Goal: Task Accomplishment & Management: Manage account settings

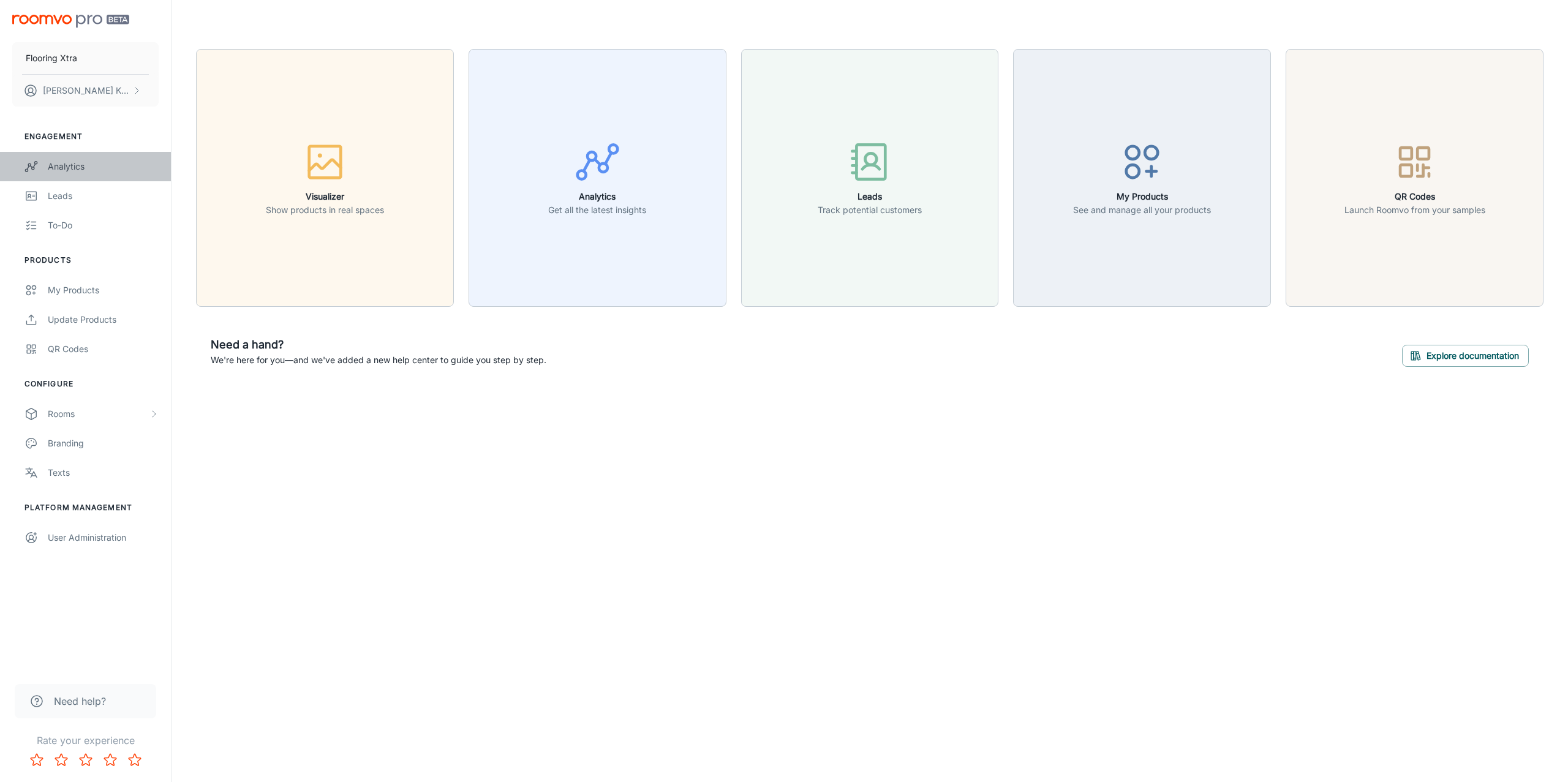
click at [84, 164] on div "Analytics" at bounding box center [103, 167] width 111 height 14
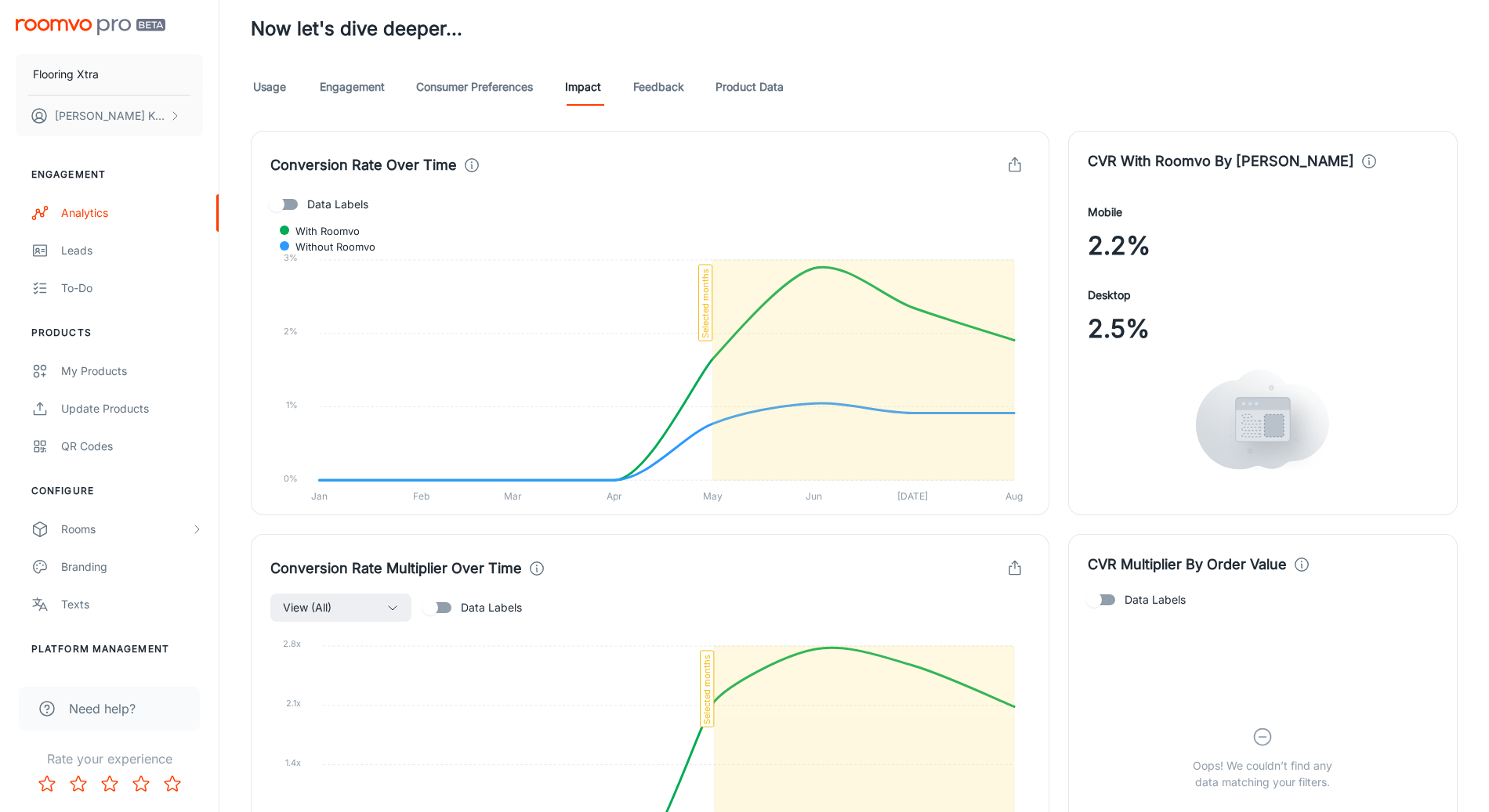
scroll to position [924, 0]
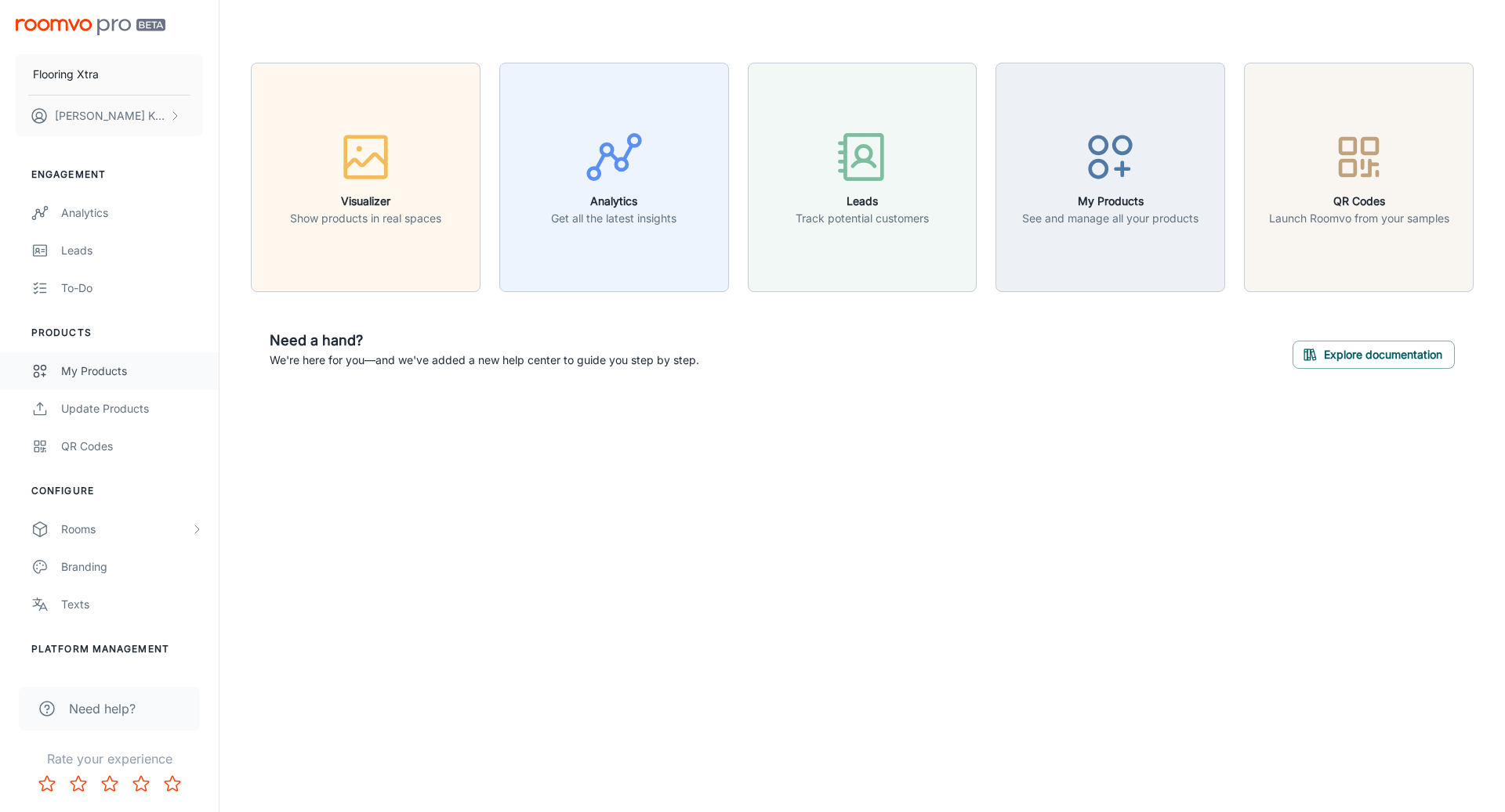
click at [81, 364] on div "My Products" at bounding box center [132, 372] width 142 height 18
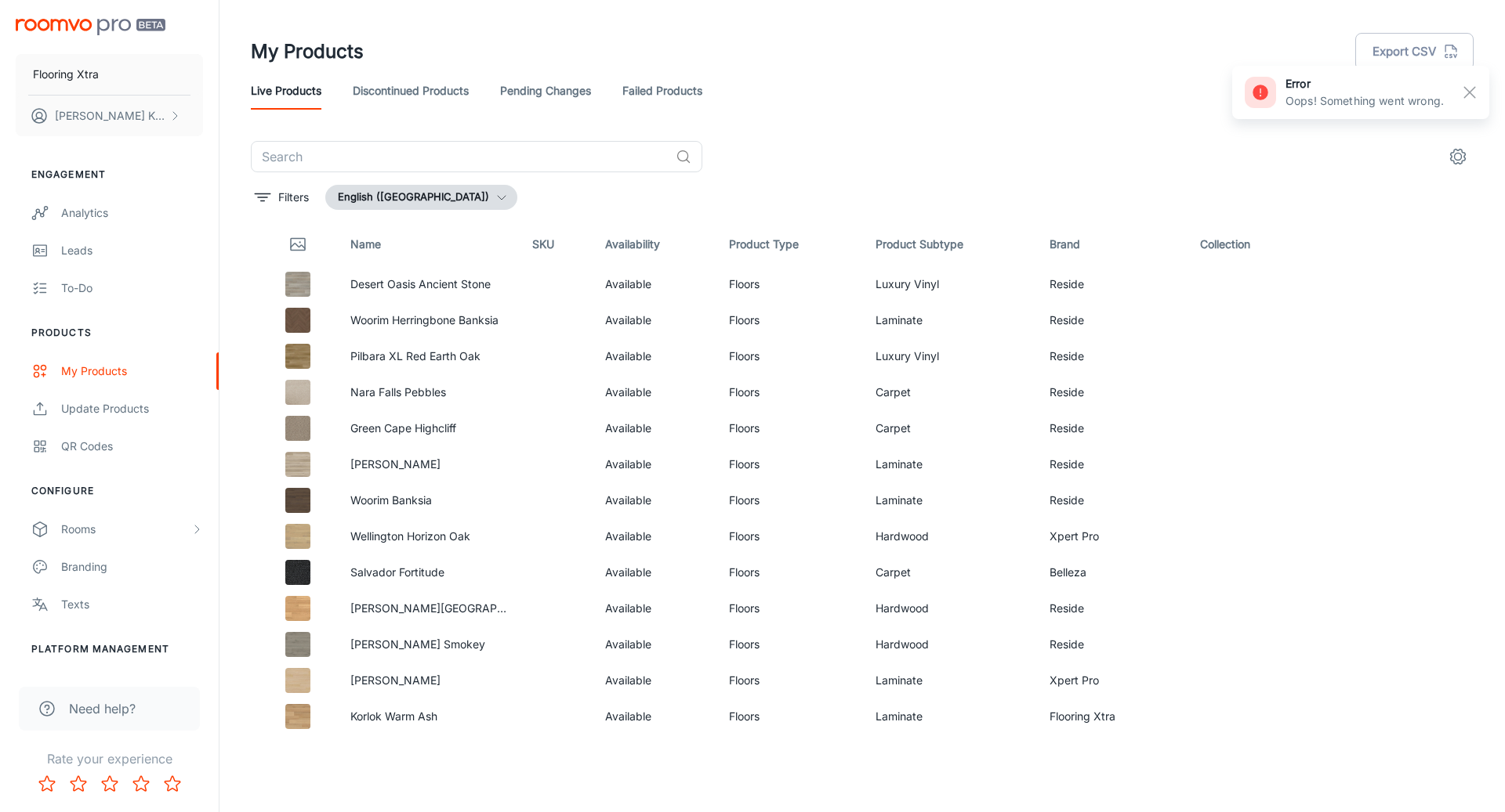
click at [1470, 96] on rect "button" at bounding box center [1469, 92] width 18 height 18
click at [654, 94] on link "Failed Products" at bounding box center [662, 90] width 80 height 38
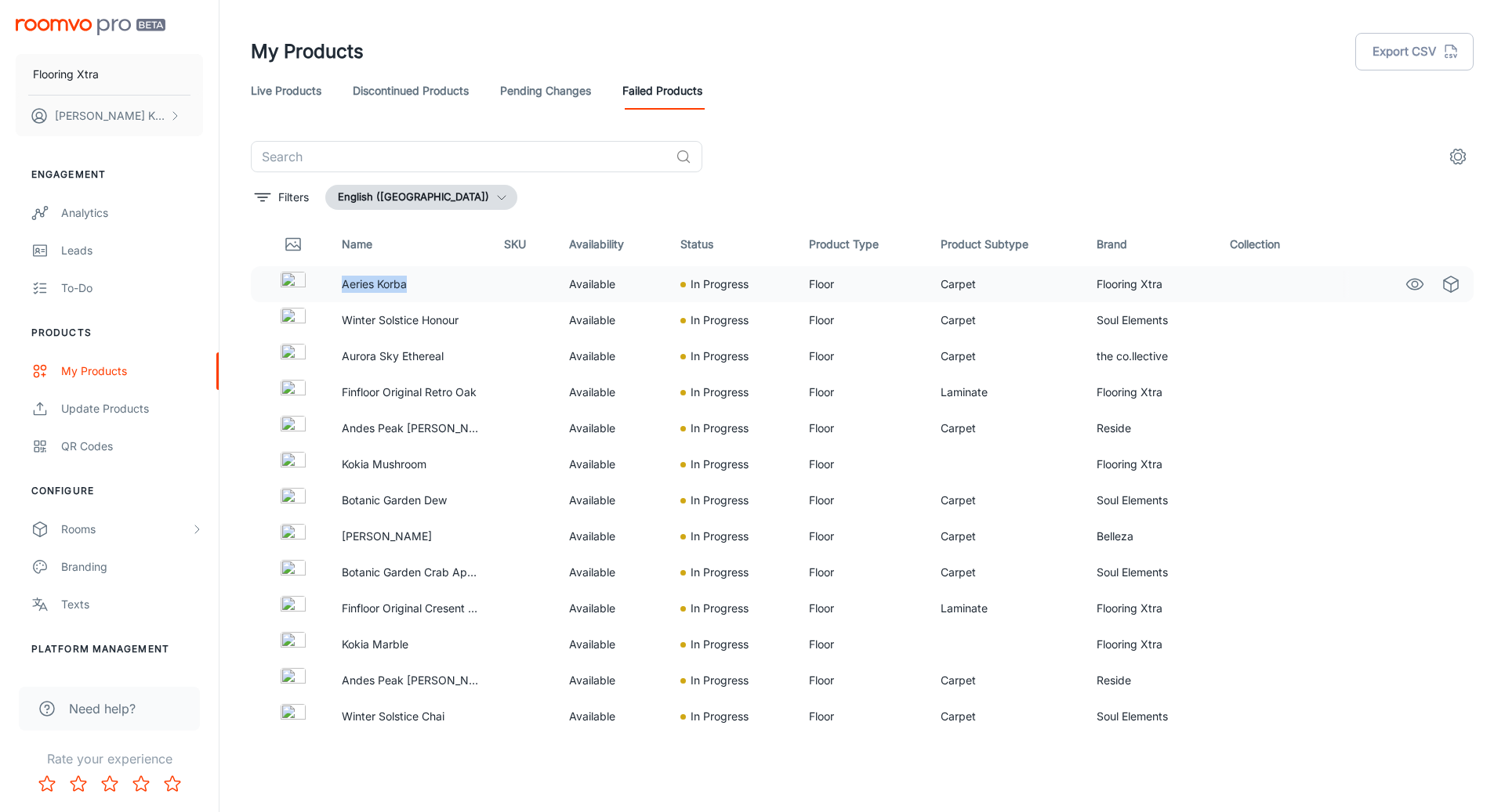
drag, startPoint x: 434, startPoint y: 281, endPoint x: 342, endPoint y: 284, distance: 92.0
click at [342, 284] on p "Aeries Korba" at bounding box center [411, 284] width 138 height 18
copy p "Aeries Korba"
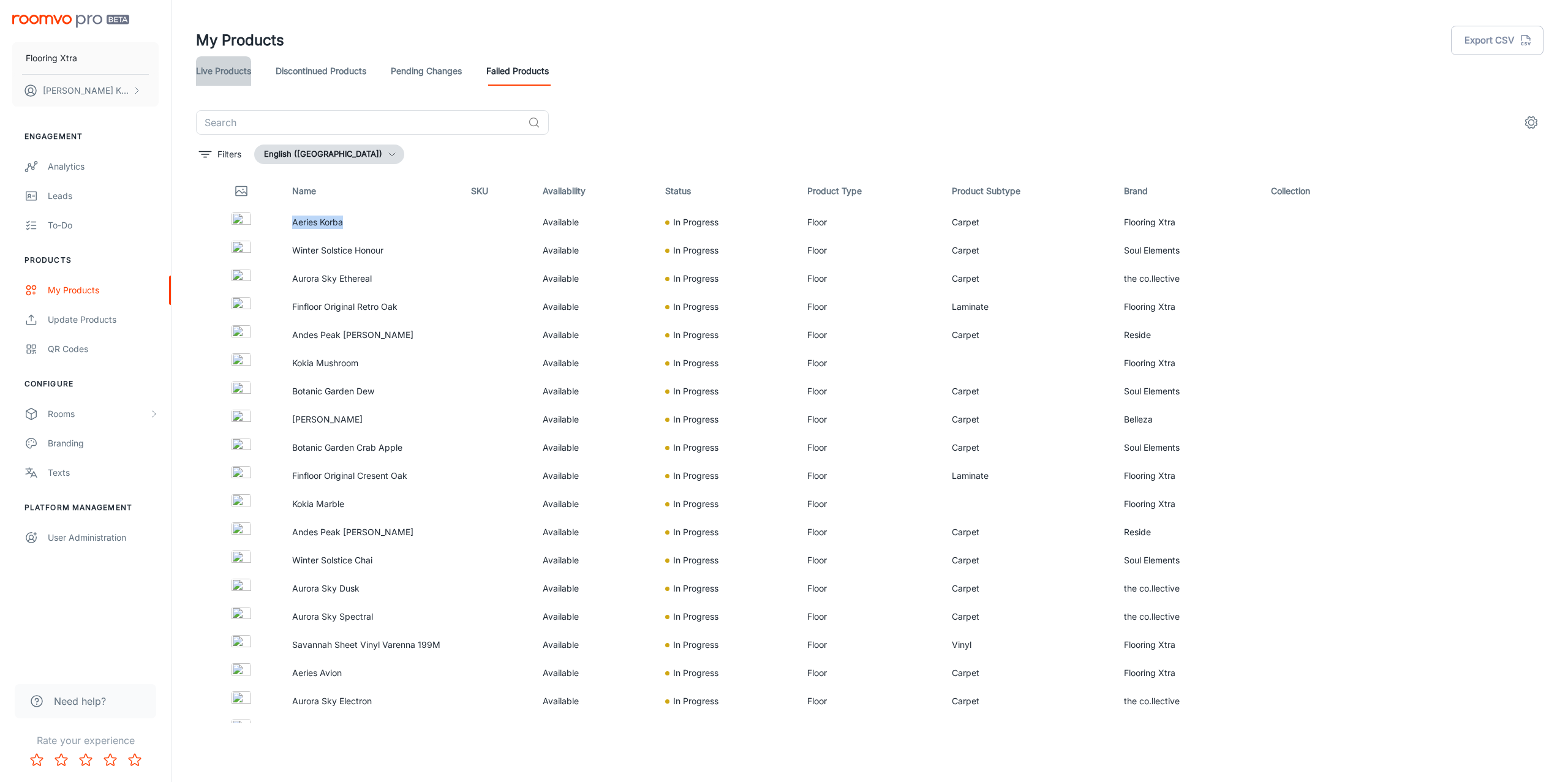
click at [237, 71] on link "Live Products" at bounding box center [224, 70] width 55 height 29
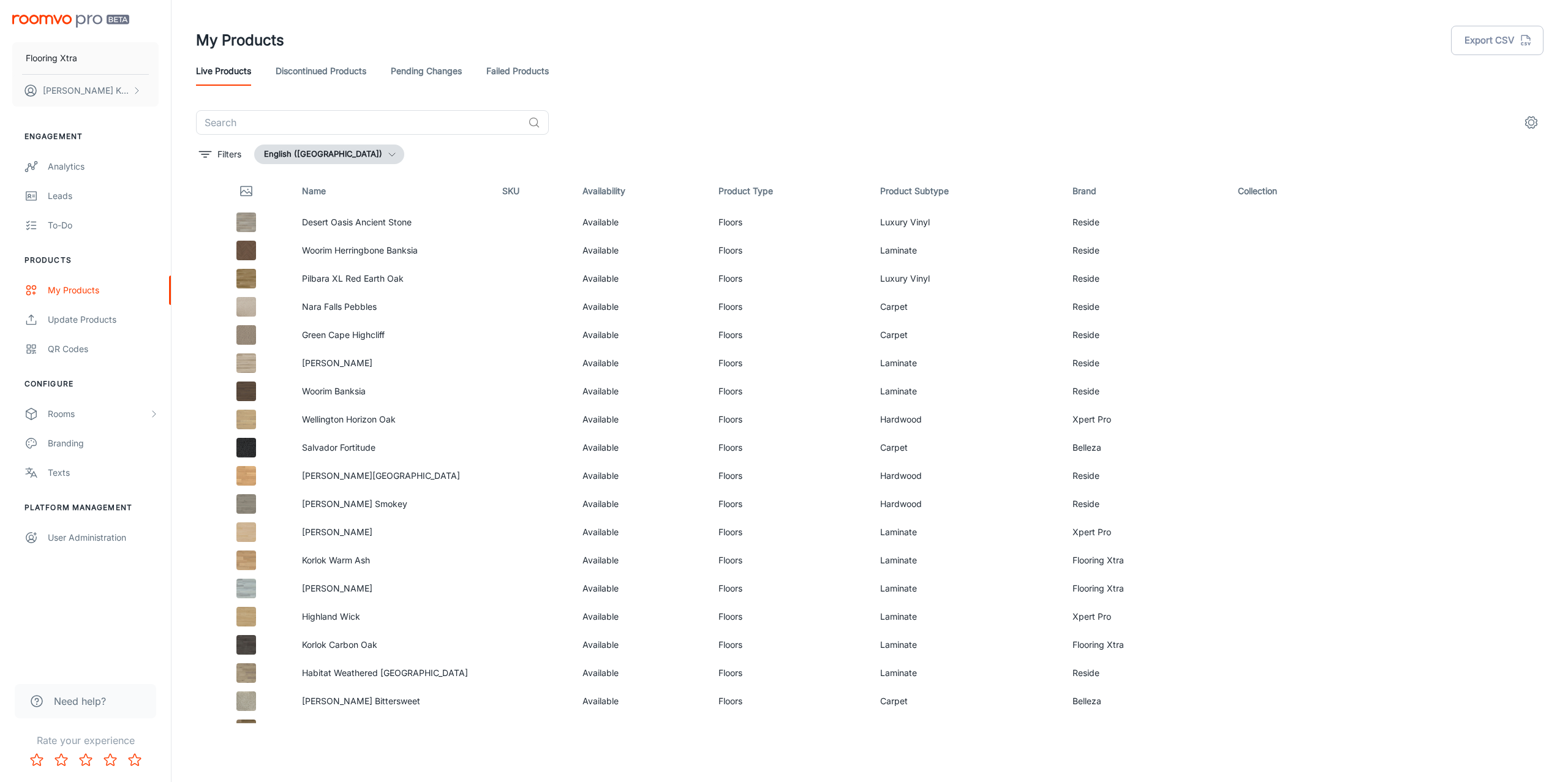
click at [410, 66] on link "Pending Changes" at bounding box center [426, 70] width 71 height 29
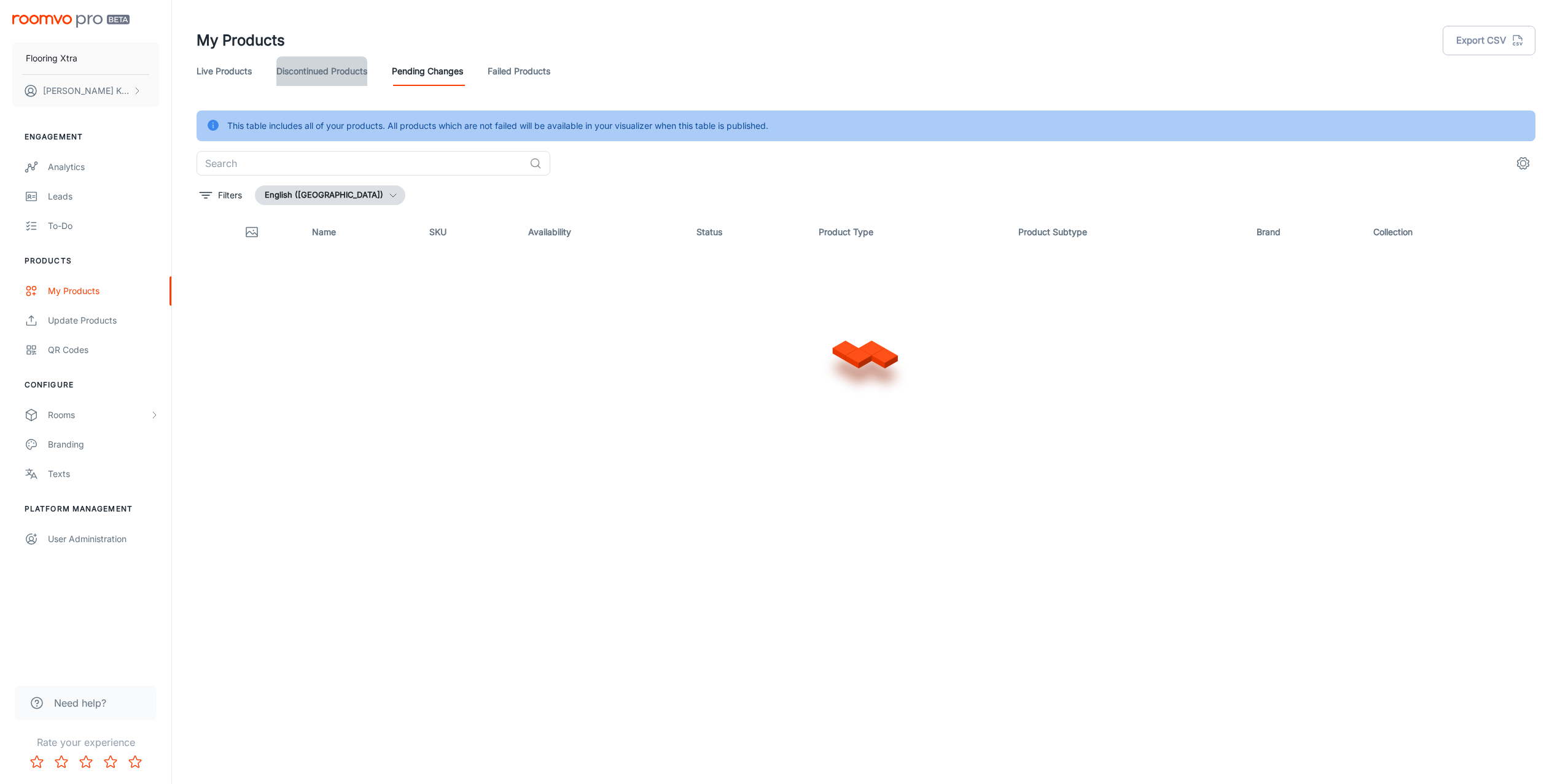
click at [307, 69] on link "Discontinued Products" at bounding box center [322, 71] width 91 height 29
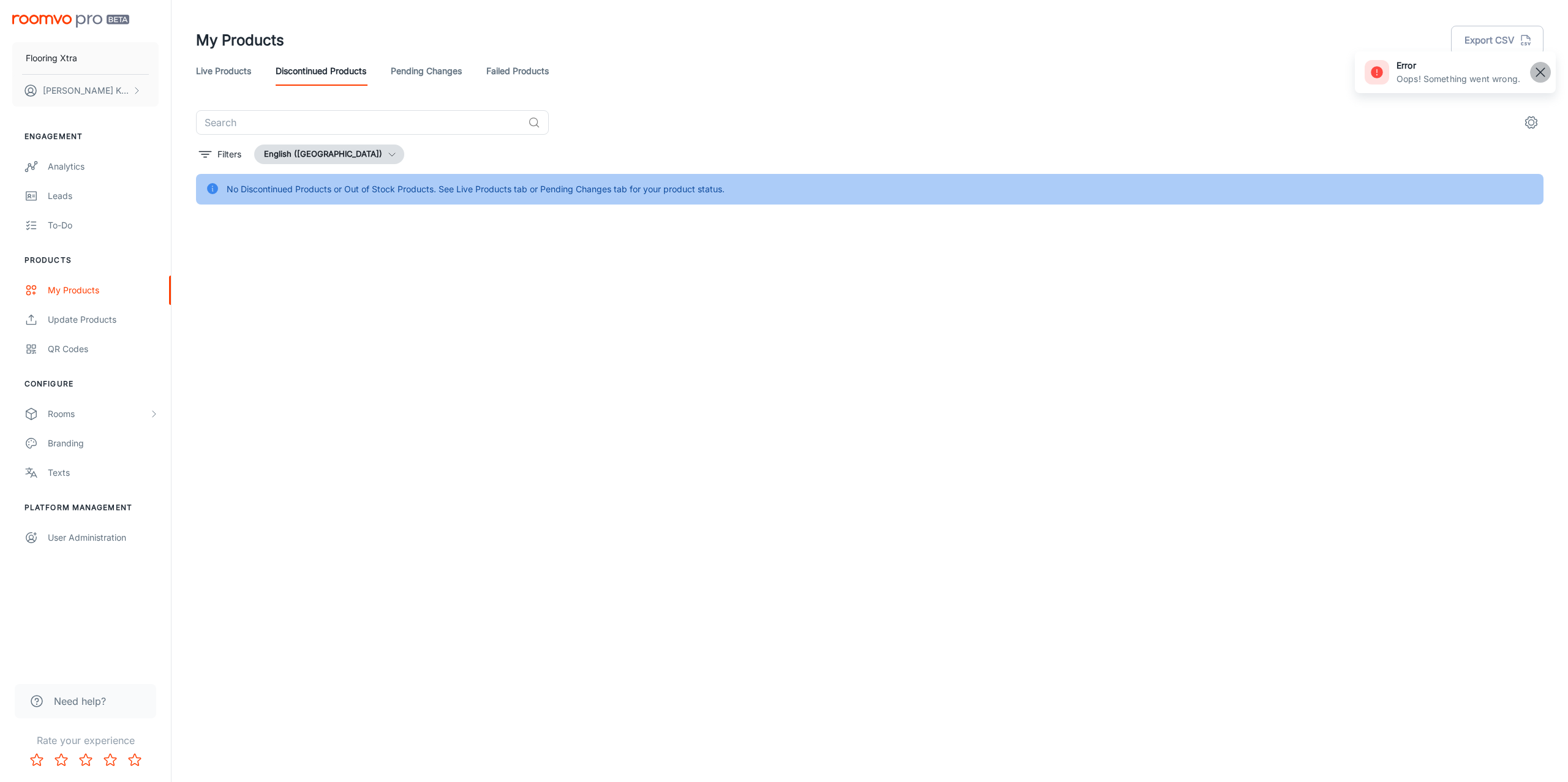
click at [1175, 77] on rect "button" at bounding box center [1540, 72] width 14 height 14
click at [235, 63] on link "Live Products" at bounding box center [224, 70] width 55 height 29
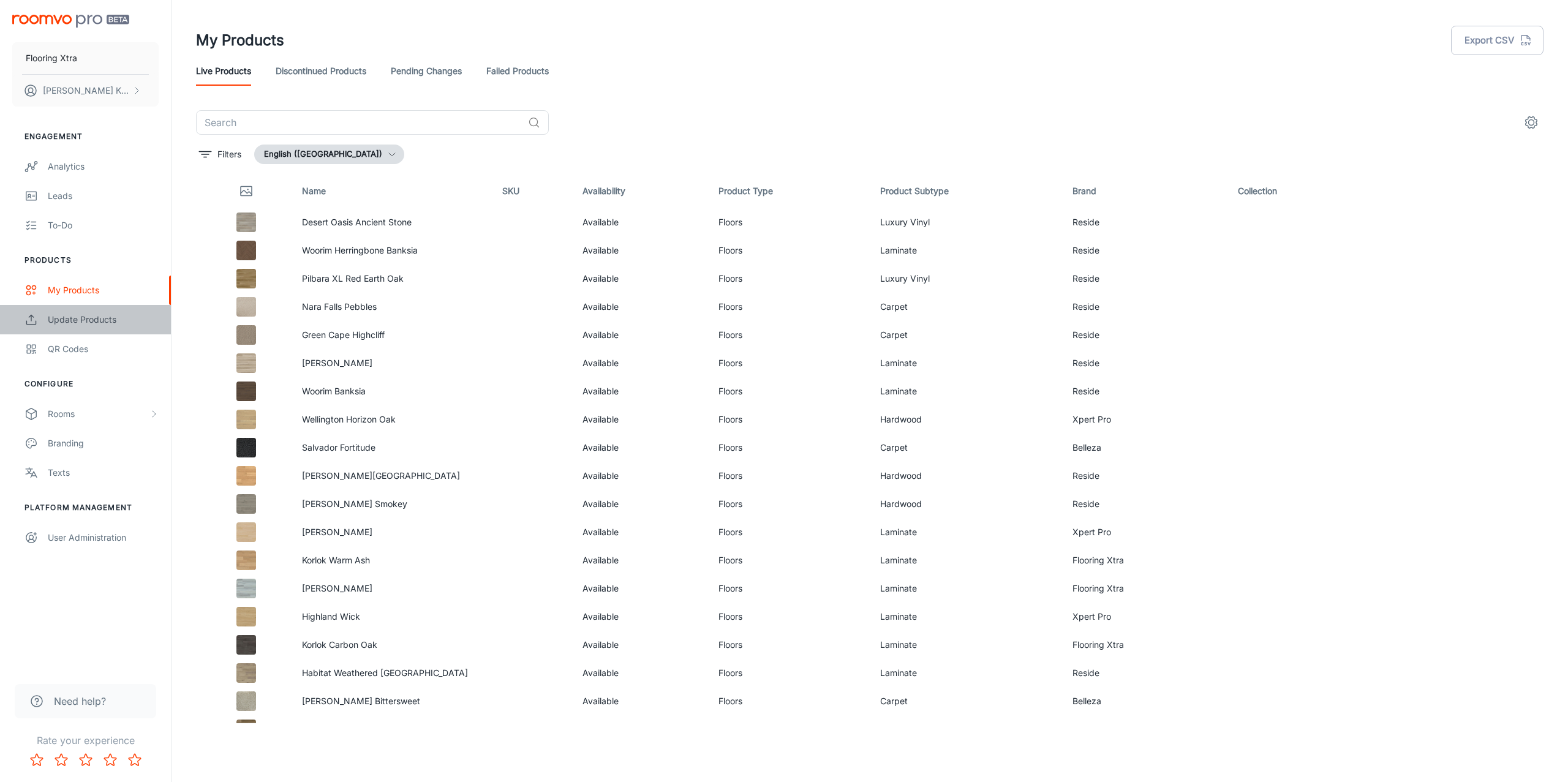
click at [88, 322] on div "Update Products" at bounding box center [103, 320] width 111 height 14
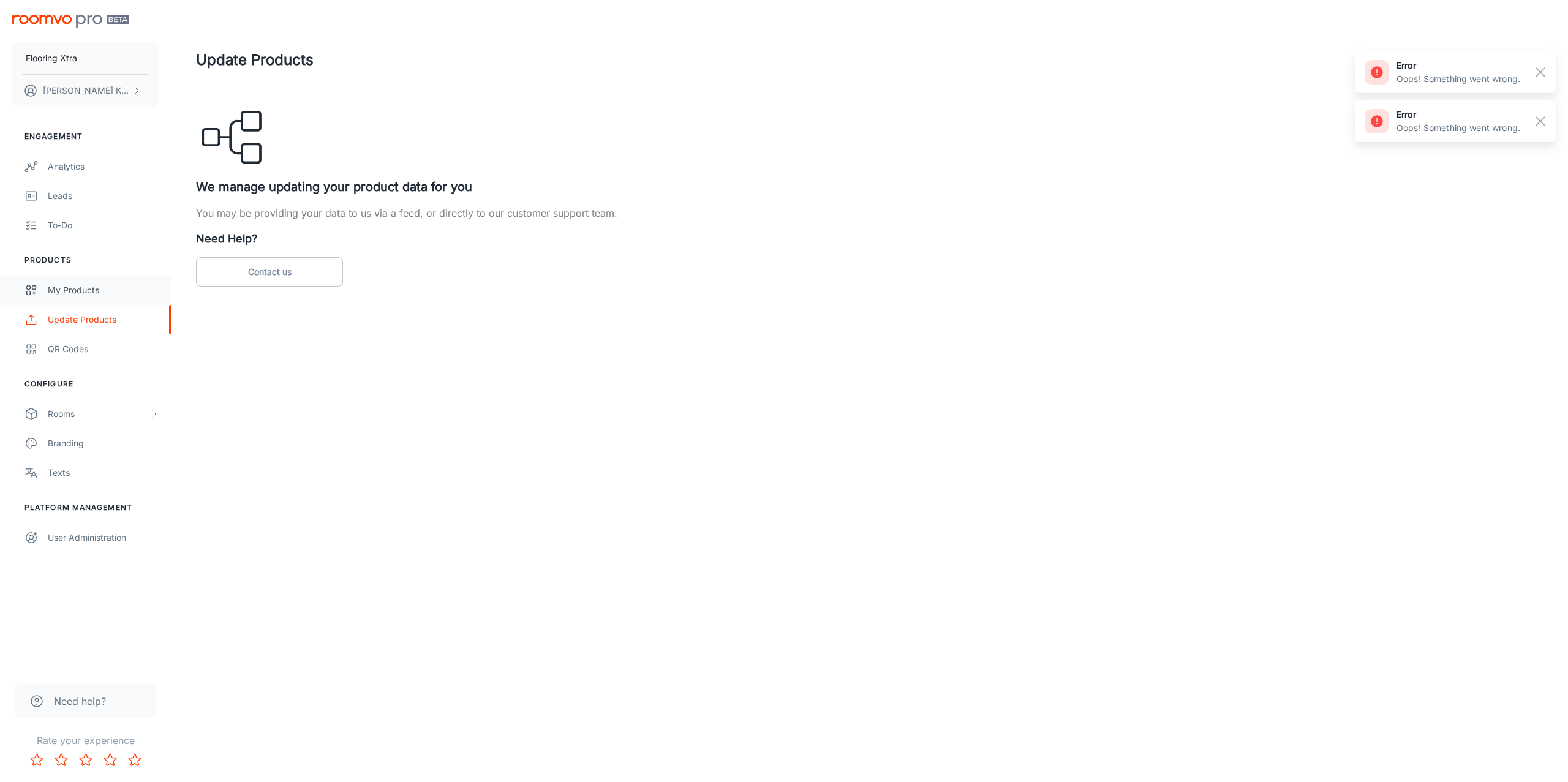
click at [86, 294] on div "My Products" at bounding box center [103, 291] width 111 height 14
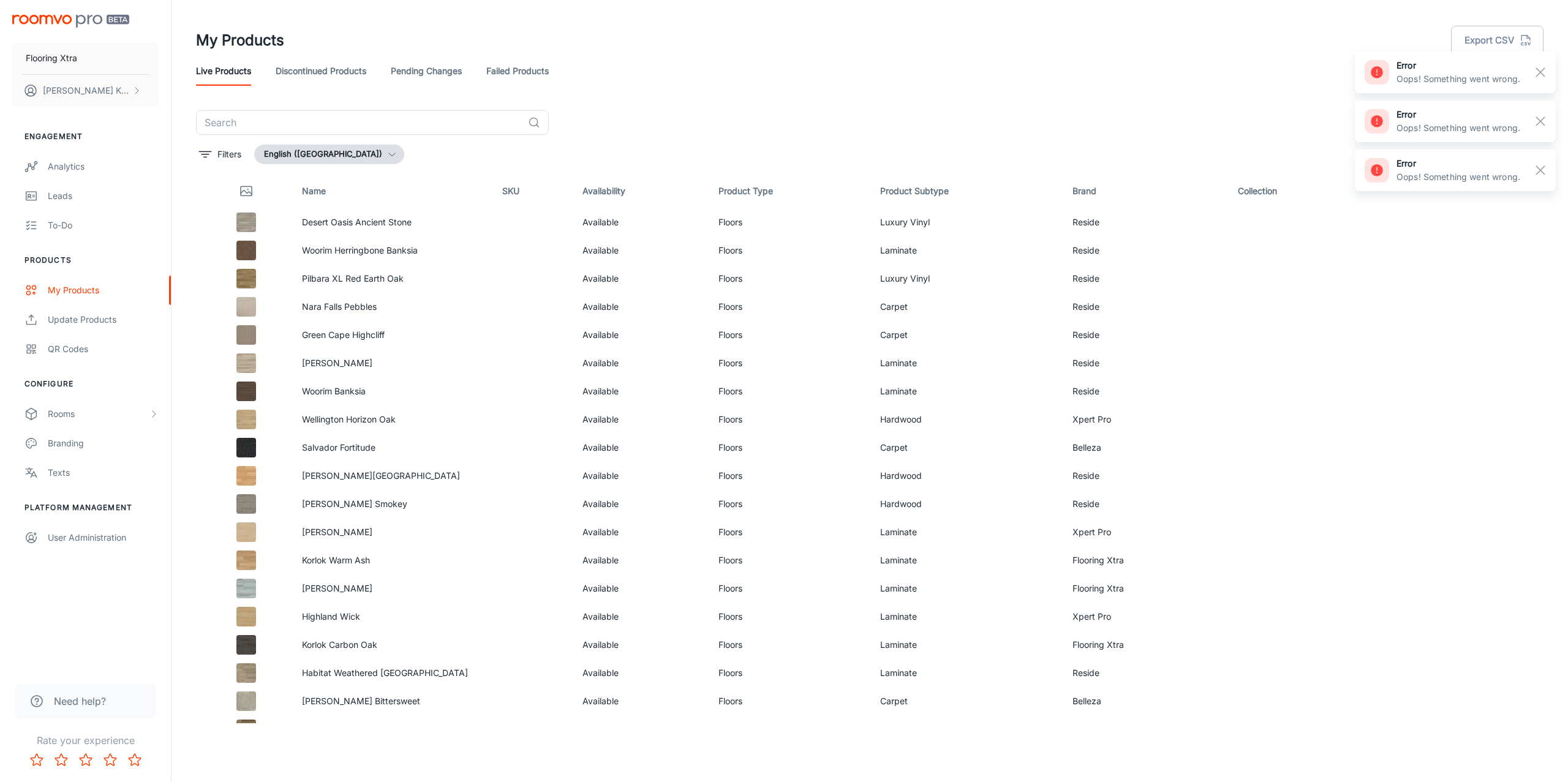
click at [439, 73] on link "Pending Changes" at bounding box center [426, 70] width 71 height 29
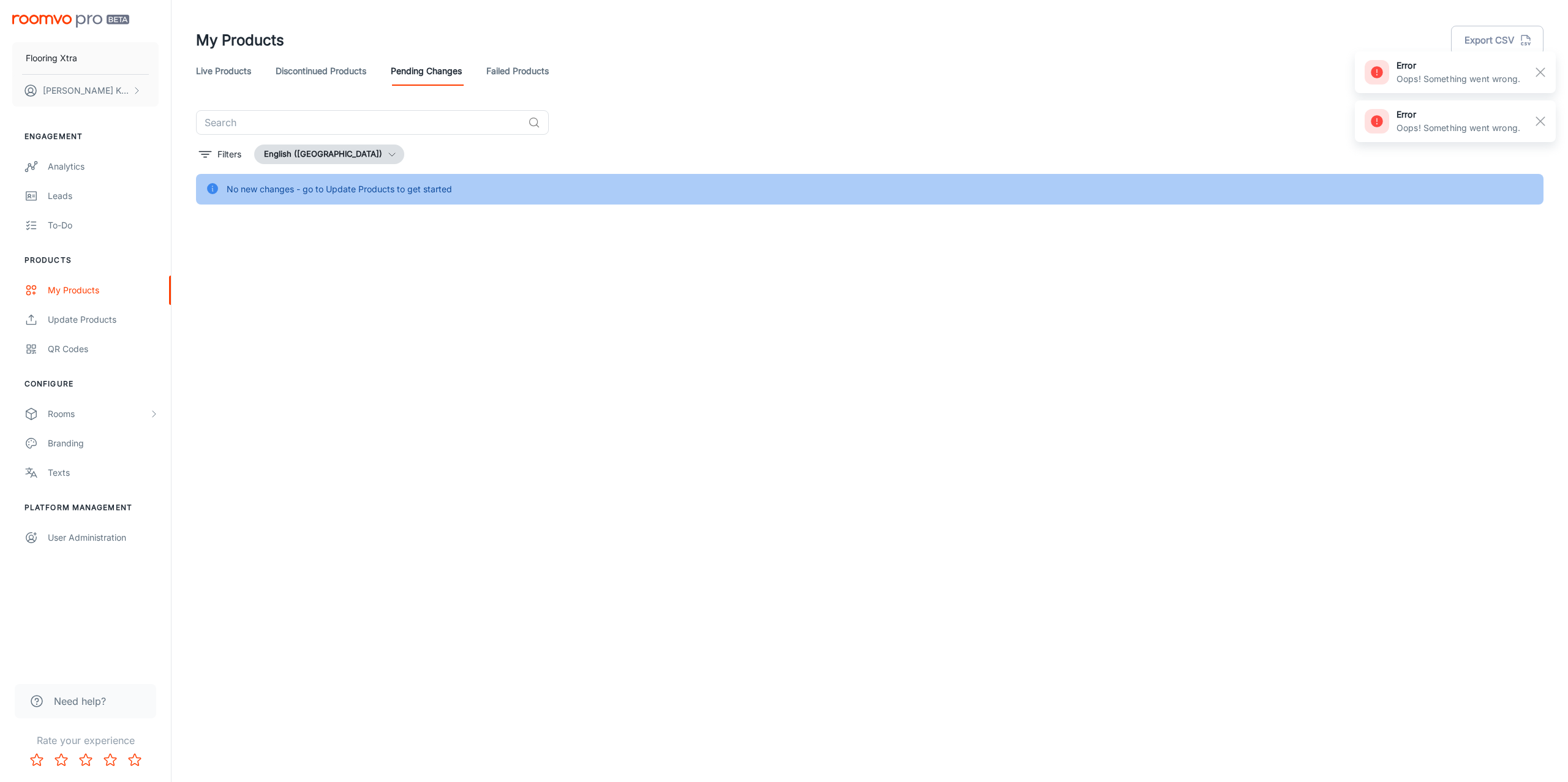
click at [1175, 122] on rect "button" at bounding box center [1540, 121] width 14 height 14
click at [1175, 68] on line "button" at bounding box center [1540, 72] width 9 height 9
drag, startPoint x: 243, startPoint y: 189, endPoint x: 392, endPoint y: 170, distance: 150.2
click at [528, 189] on div "No new changes - go to Update Products to get started" at bounding box center [870, 189] width 1348 height 31
click at [345, 187] on div "No new changes - go to Update Products to get started" at bounding box center [339, 190] width 225 height 23
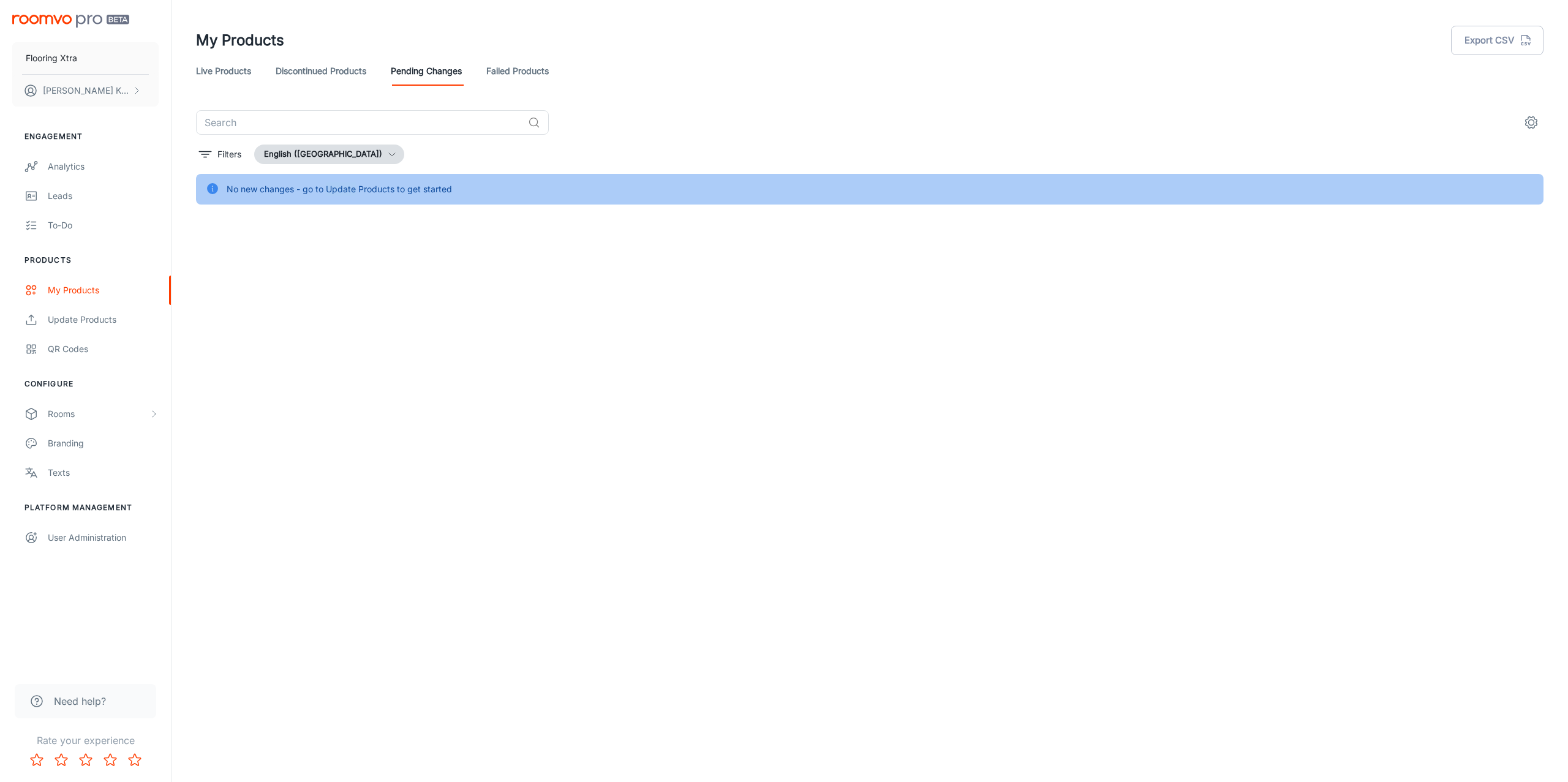
click at [345, 187] on div "No new changes - go to Update Products to get started" at bounding box center [339, 190] width 225 height 23
click at [100, 320] on div "Update Products" at bounding box center [103, 320] width 111 height 14
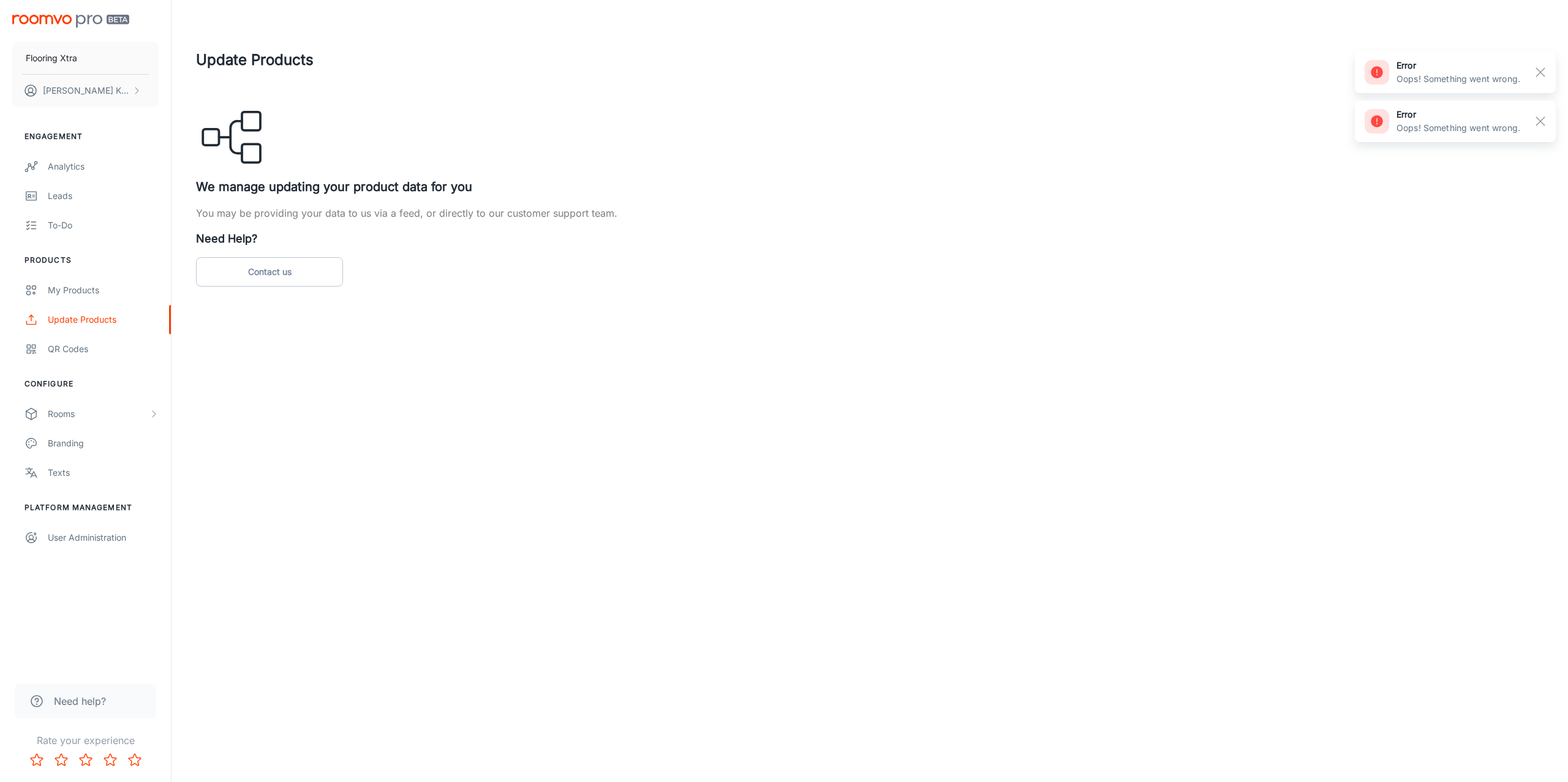
drag, startPoint x: 551, startPoint y: 412, endPoint x: 536, endPoint y: 401, distance: 18.6
click at [550, 412] on div "Flooring Xtra Kanika Khurana Engagement Analytics Leads To-do Products My Produ…" at bounding box center [784, 391] width 1568 height 782
drag, startPoint x: 274, startPoint y: 186, endPoint x: 539, endPoint y: 187, distance: 265.0
click at [539, 187] on h5 "We manage updating your product data for you" at bounding box center [870, 187] width 1348 height 18
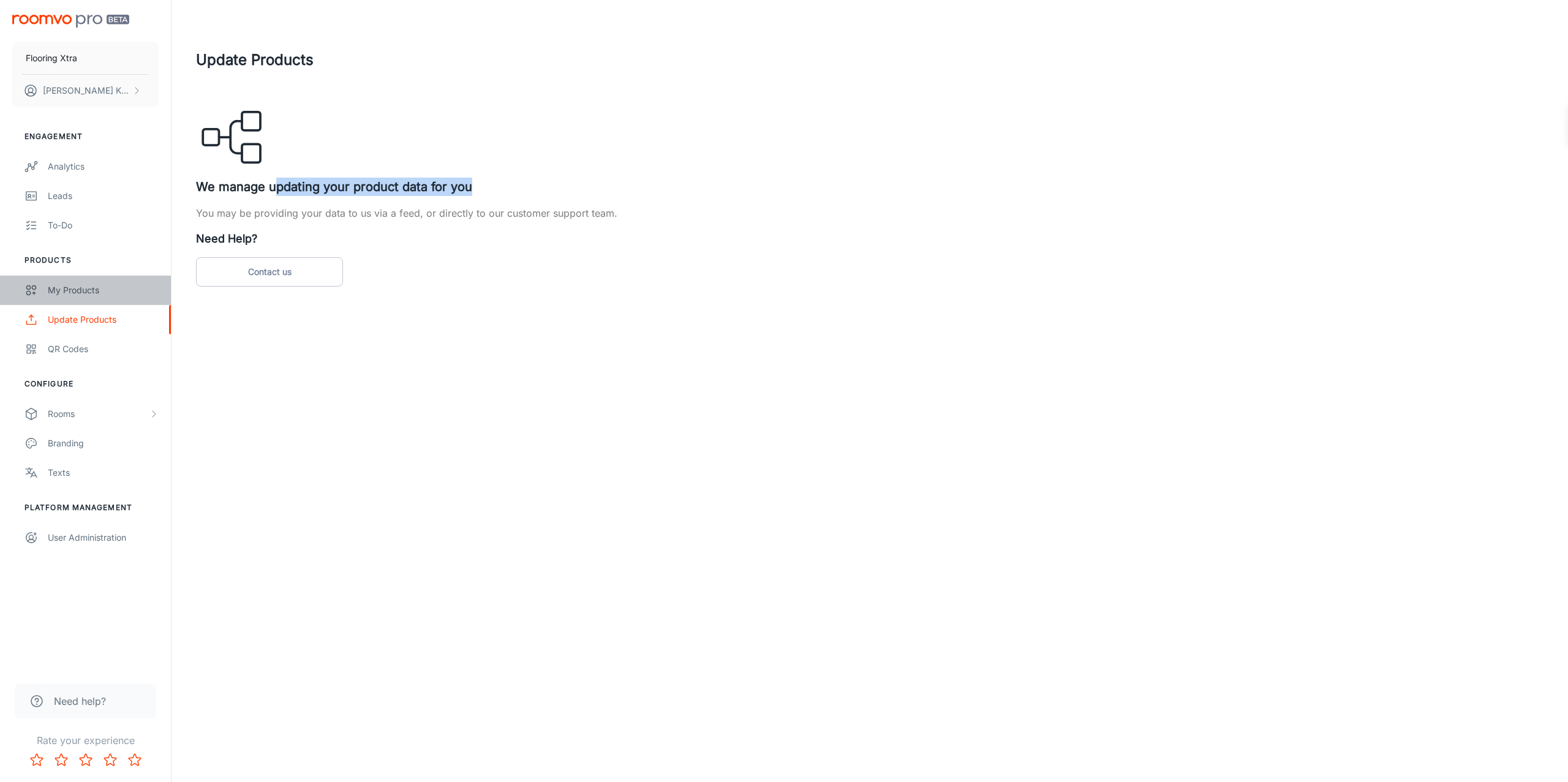
click at [101, 294] on div "My Products" at bounding box center [103, 291] width 111 height 14
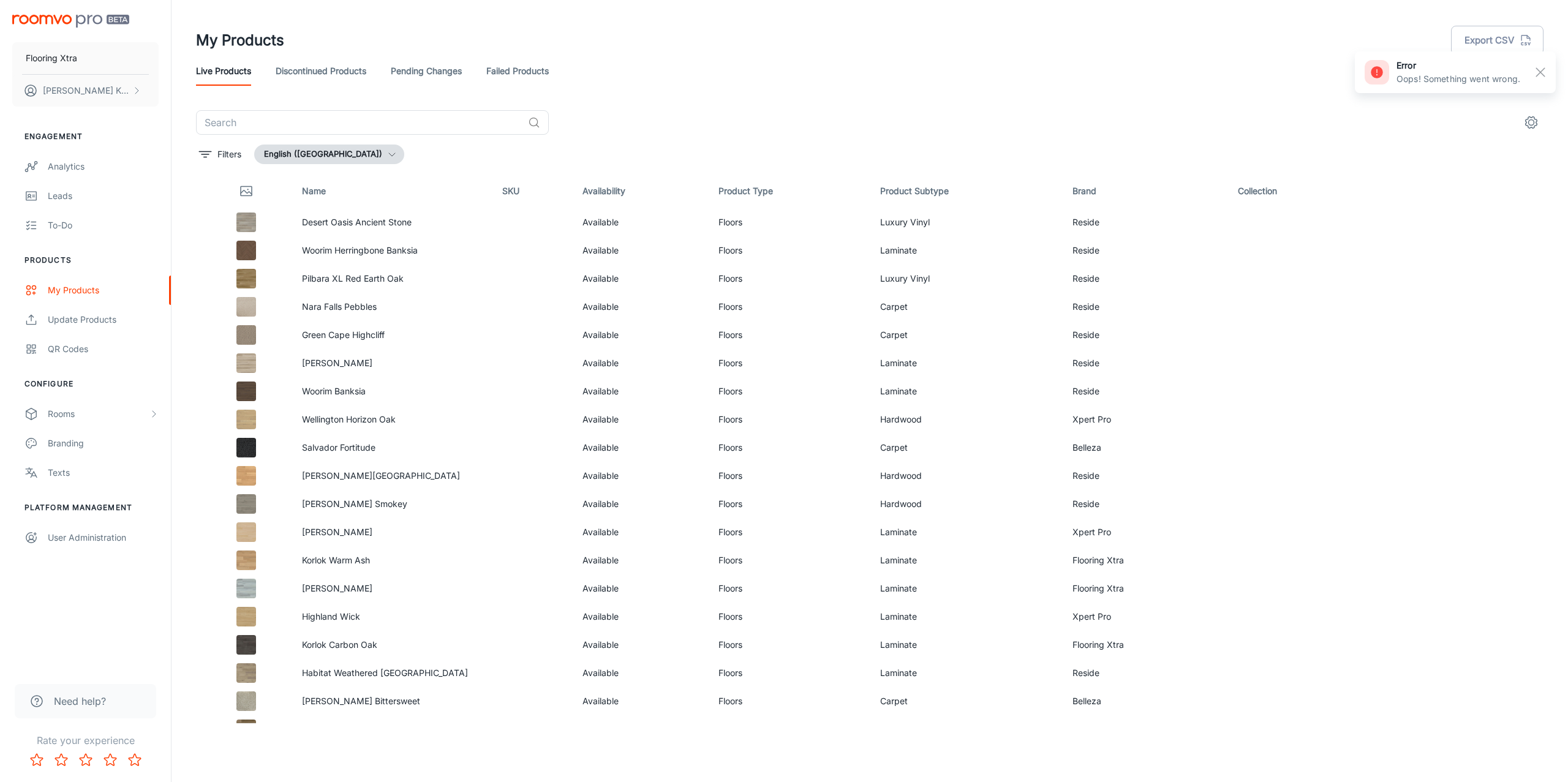
drag, startPoint x: 1540, startPoint y: 73, endPoint x: 1529, endPoint y: 79, distance: 12.5
click at [1175, 73] on line "button" at bounding box center [1540, 72] width 9 height 9
click at [423, 74] on link "Pending Changes" at bounding box center [426, 70] width 71 height 29
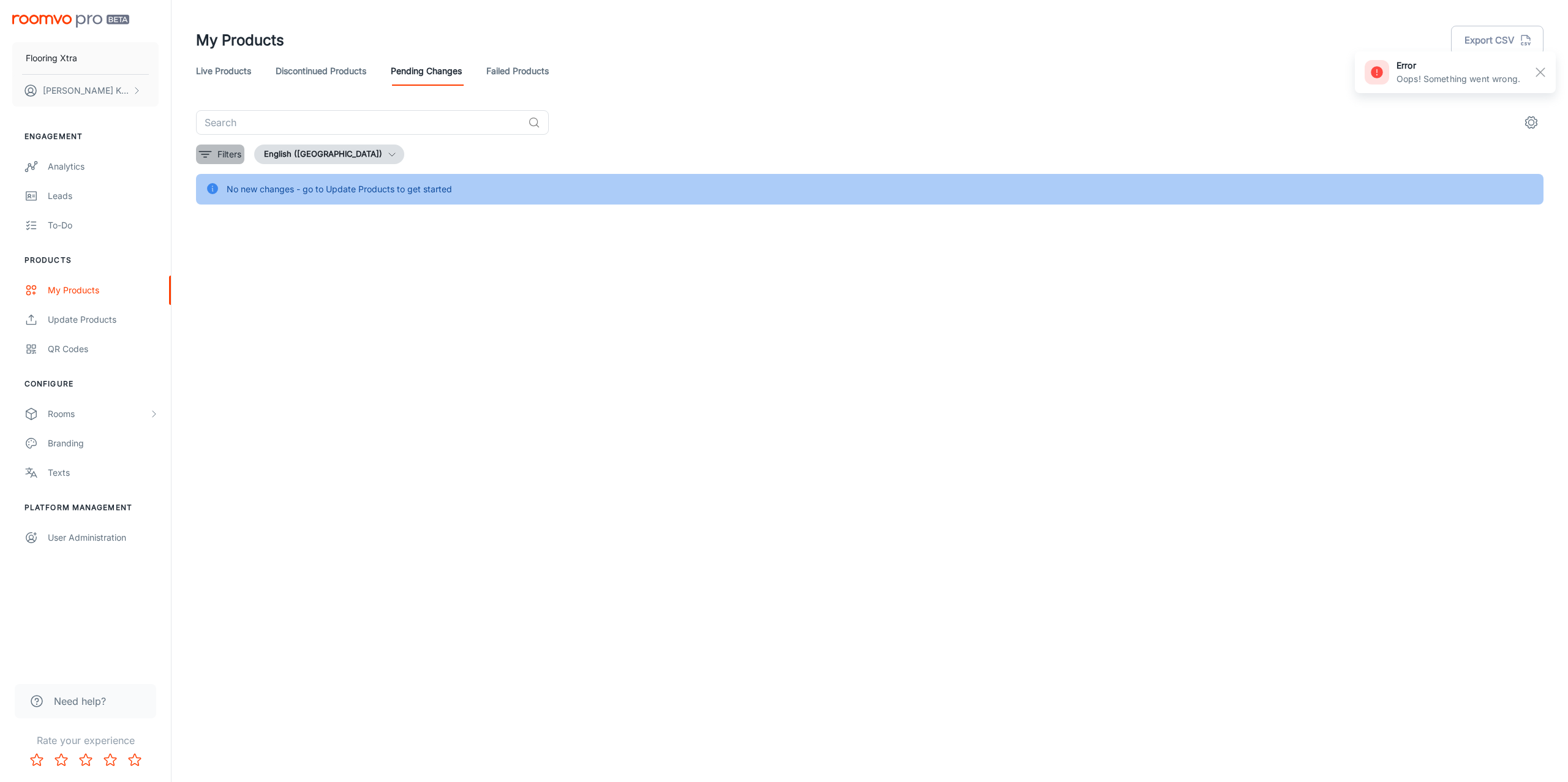
click at [220, 148] on p "Filters" at bounding box center [229, 155] width 24 height 14
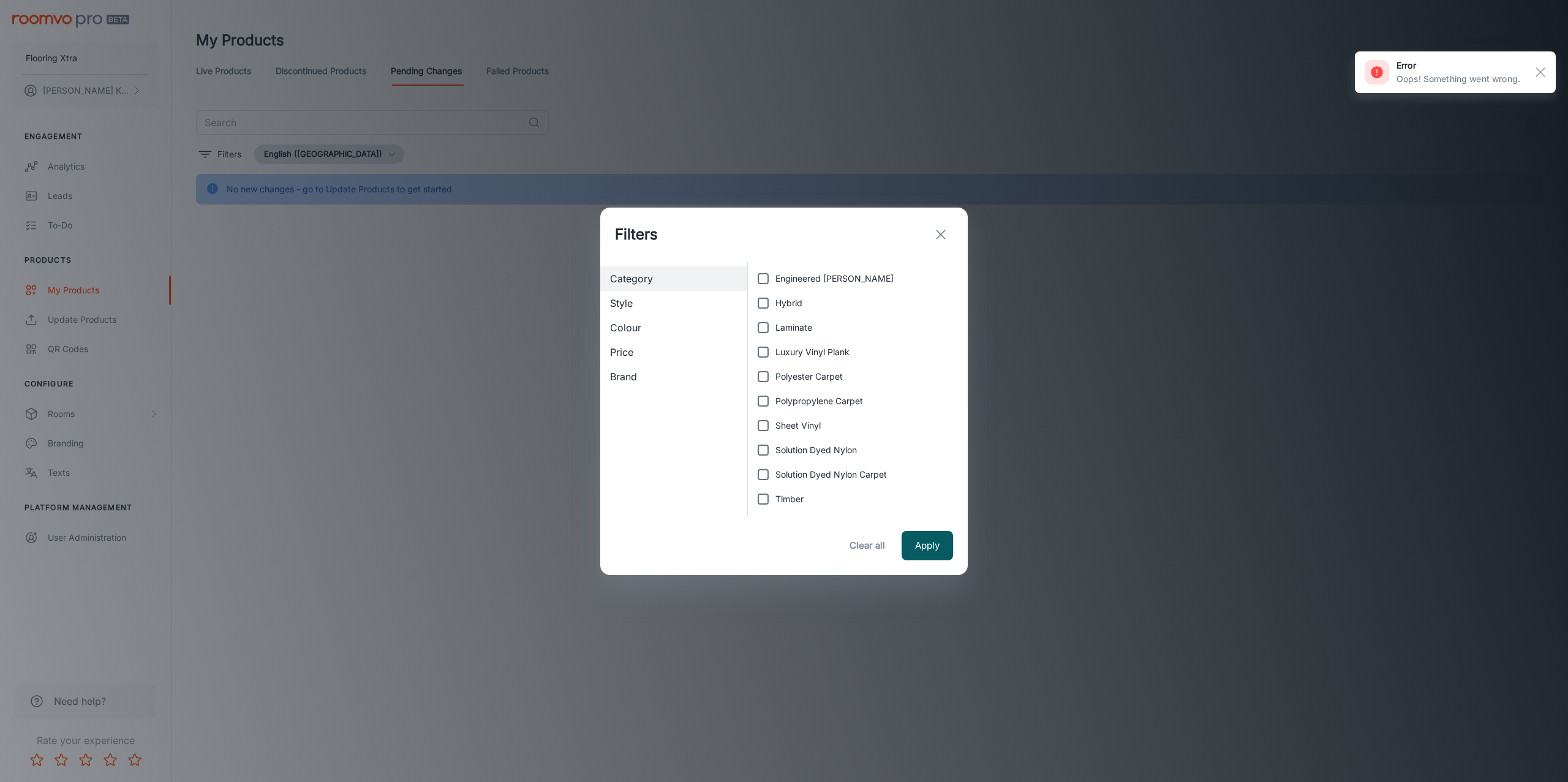
click at [933, 231] on icon "exit" at bounding box center [940, 234] width 14 height 14
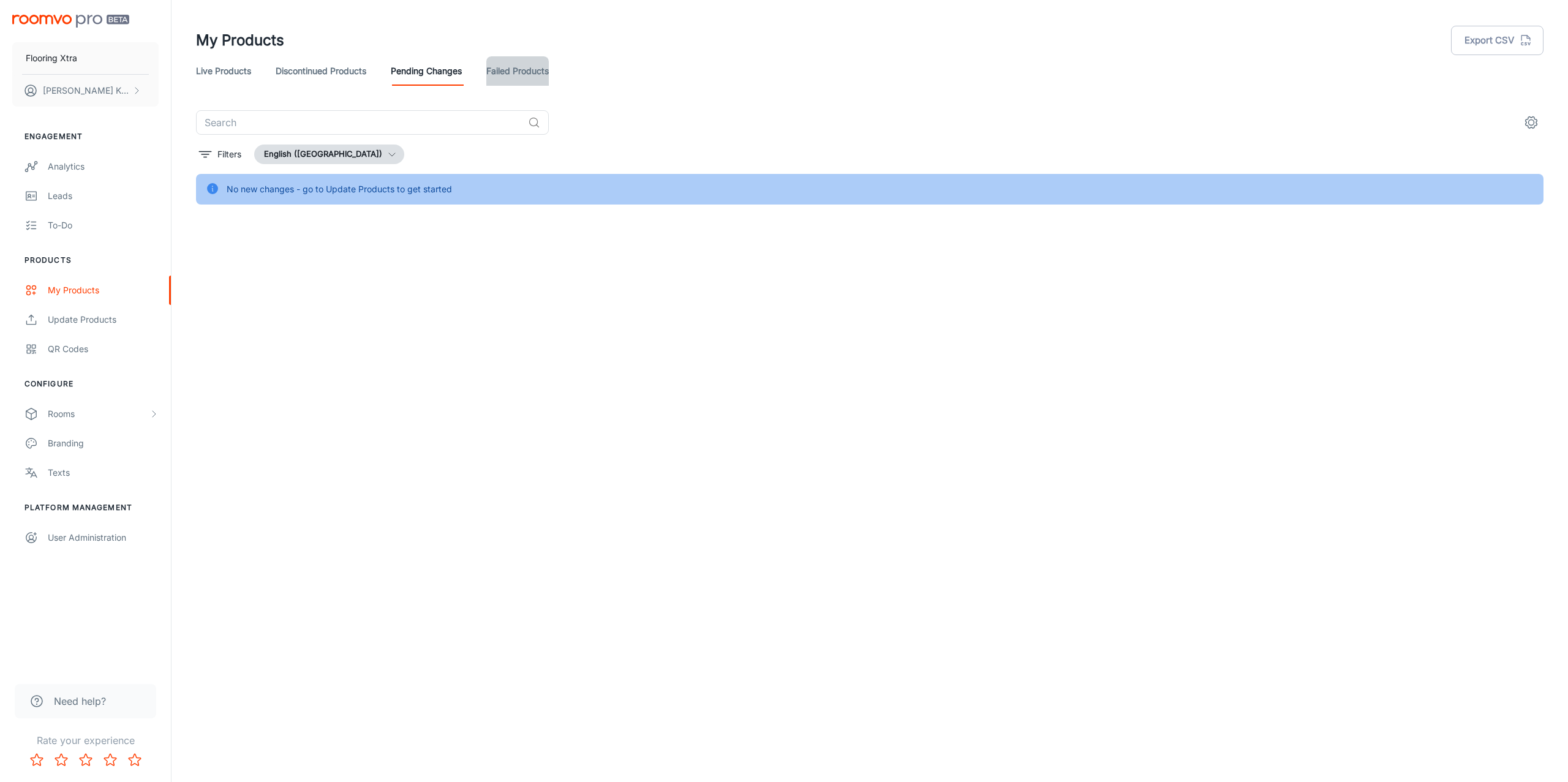
click at [506, 64] on link "Failed Products" at bounding box center [517, 70] width 62 height 29
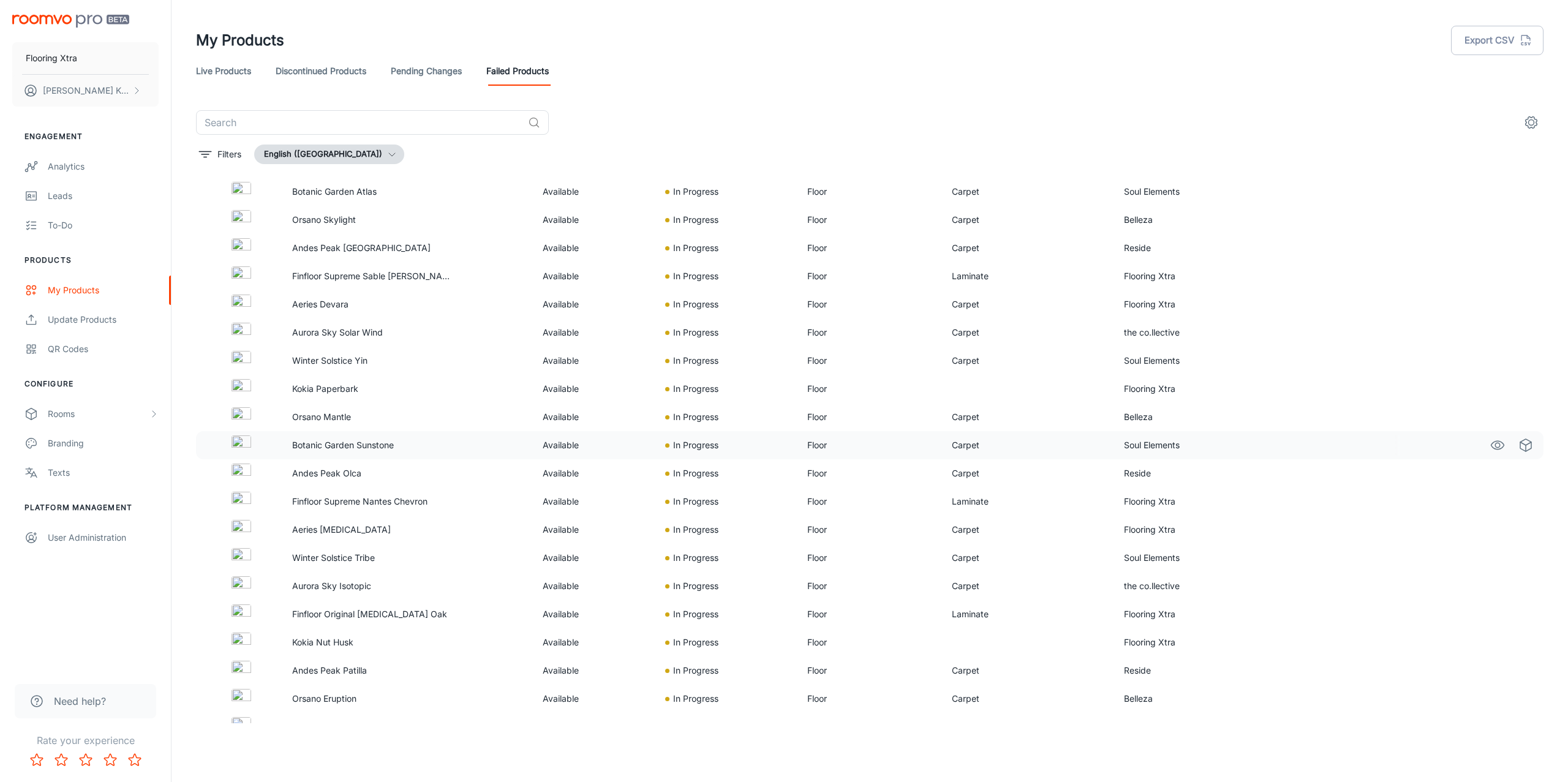
scroll to position [1288, 0]
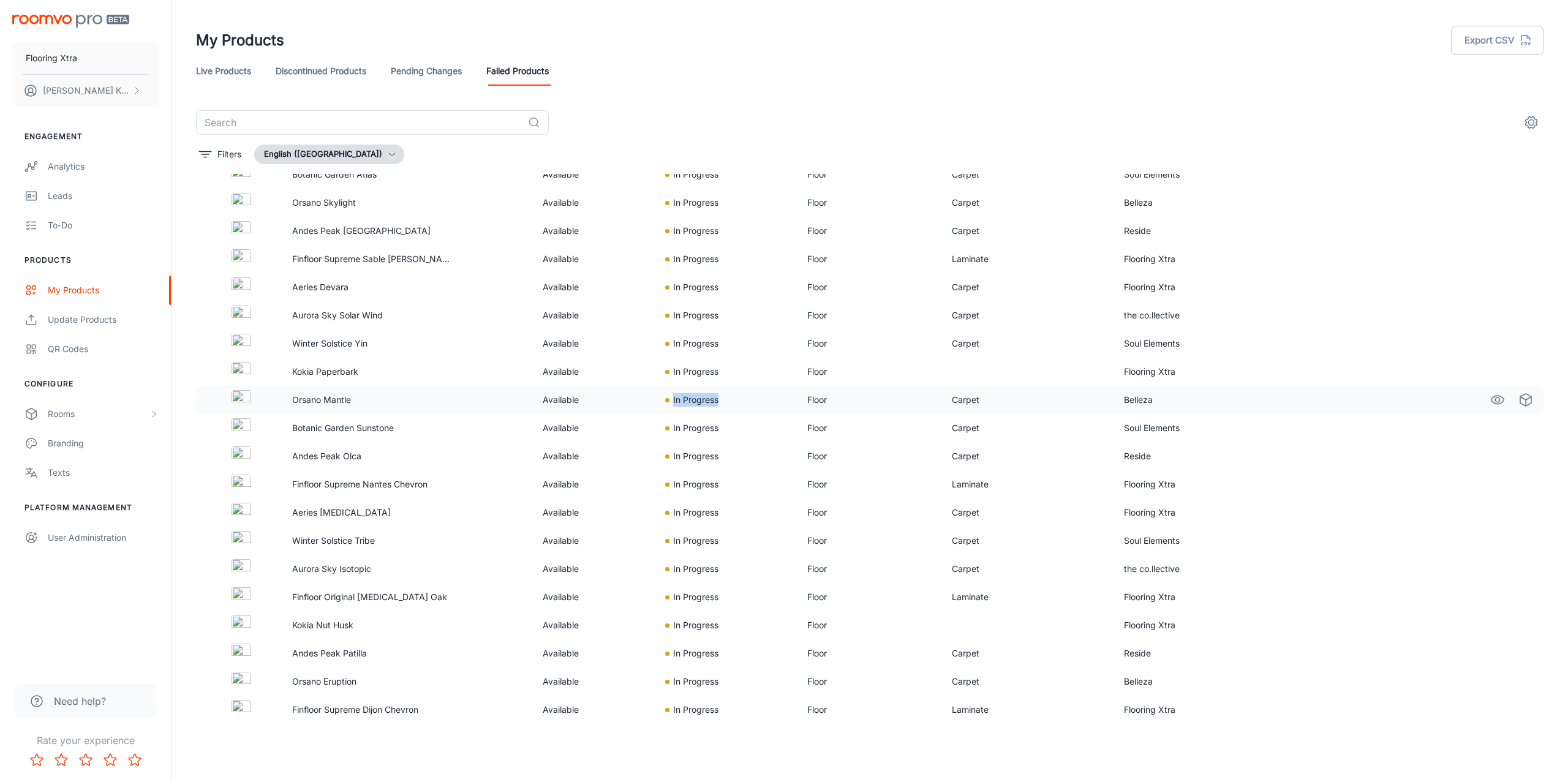
drag, startPoint x: 666, startPoint y: 405, endPoint x: 750, endPoint y: 410, distance: 84.1
click at [750, 410] on td "In Progress" at bounding box center [727, 400] width 142 height 28
drag, startPoint x: 670, startPoint y: 425, endPoint x: 761, endPoint y: 426, distance: 91.0
click at [761, 426] on div "In Progress" at bounding box center [726, 428] width 122 height 14
click at [220, 70] on link "Live Products" at bounding box center [224, 70] width 55 height 29
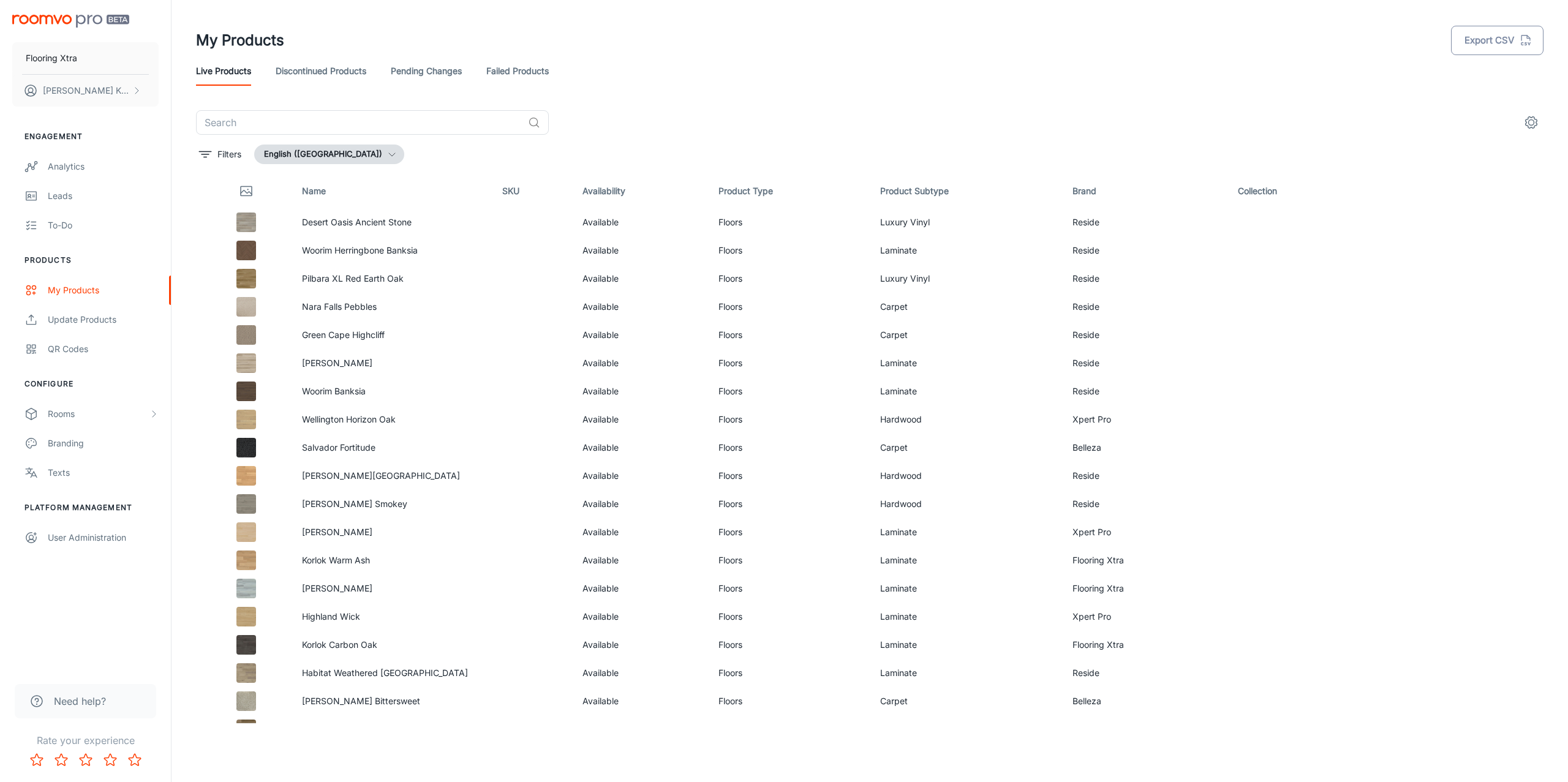
click at [1175, 36] on icon "button" at bounding box center [1526, 40] width 14 height 14
click at [1175, 44] on button "Export CSV" at bounding box center [1497, 40] width 92 height 29
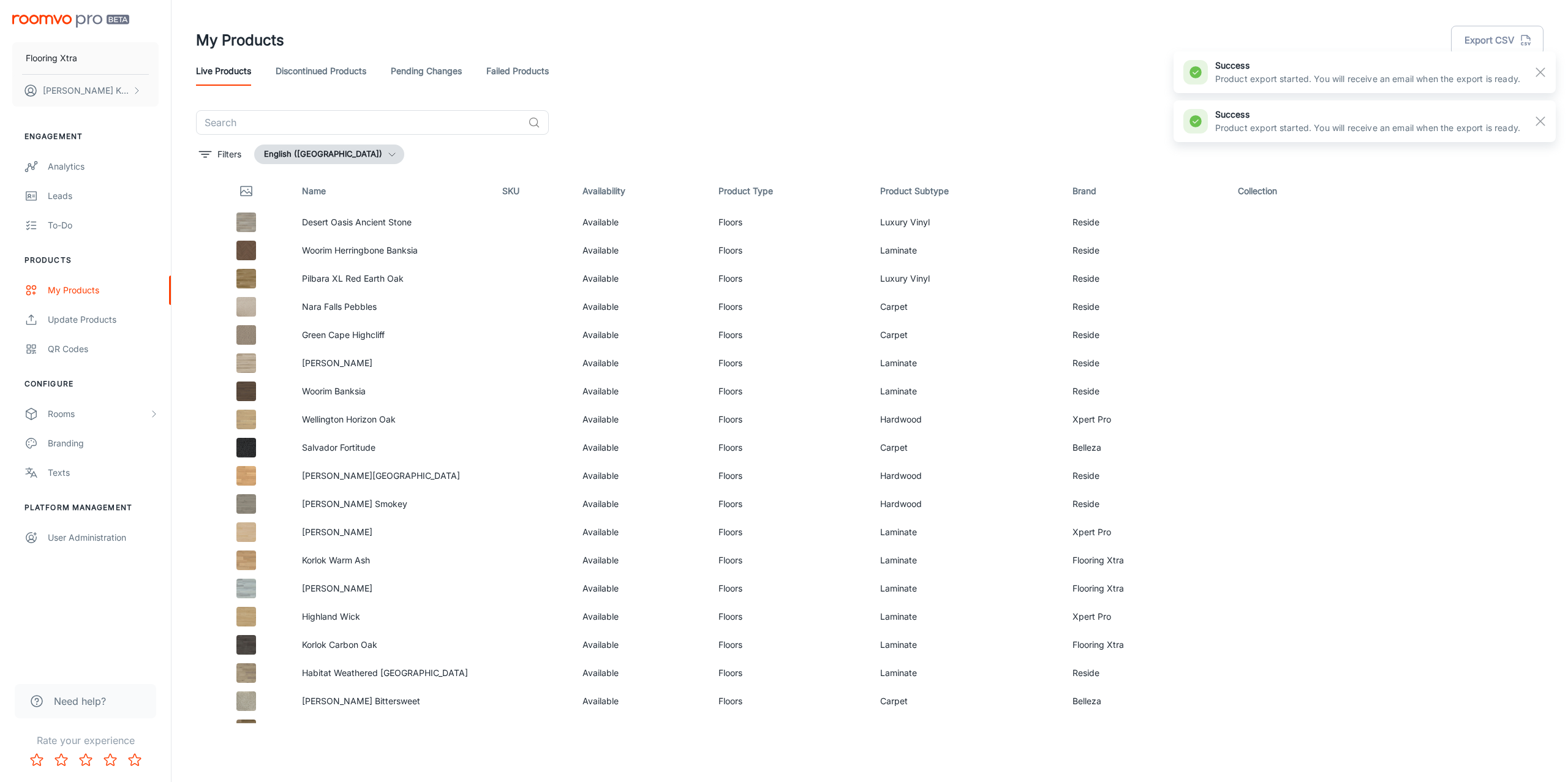
drag, startPoint x: 1540, startPoint y: 74, endPoint x: 1536, endPoint y: 85, distance: 11.7
click at [1175, 74] on rect "button" at bounding box center [1540, 72] width 14 height 14
click at [1175, 125] on icon "settings" at bounding box center [1531, 122] width 12 height 12
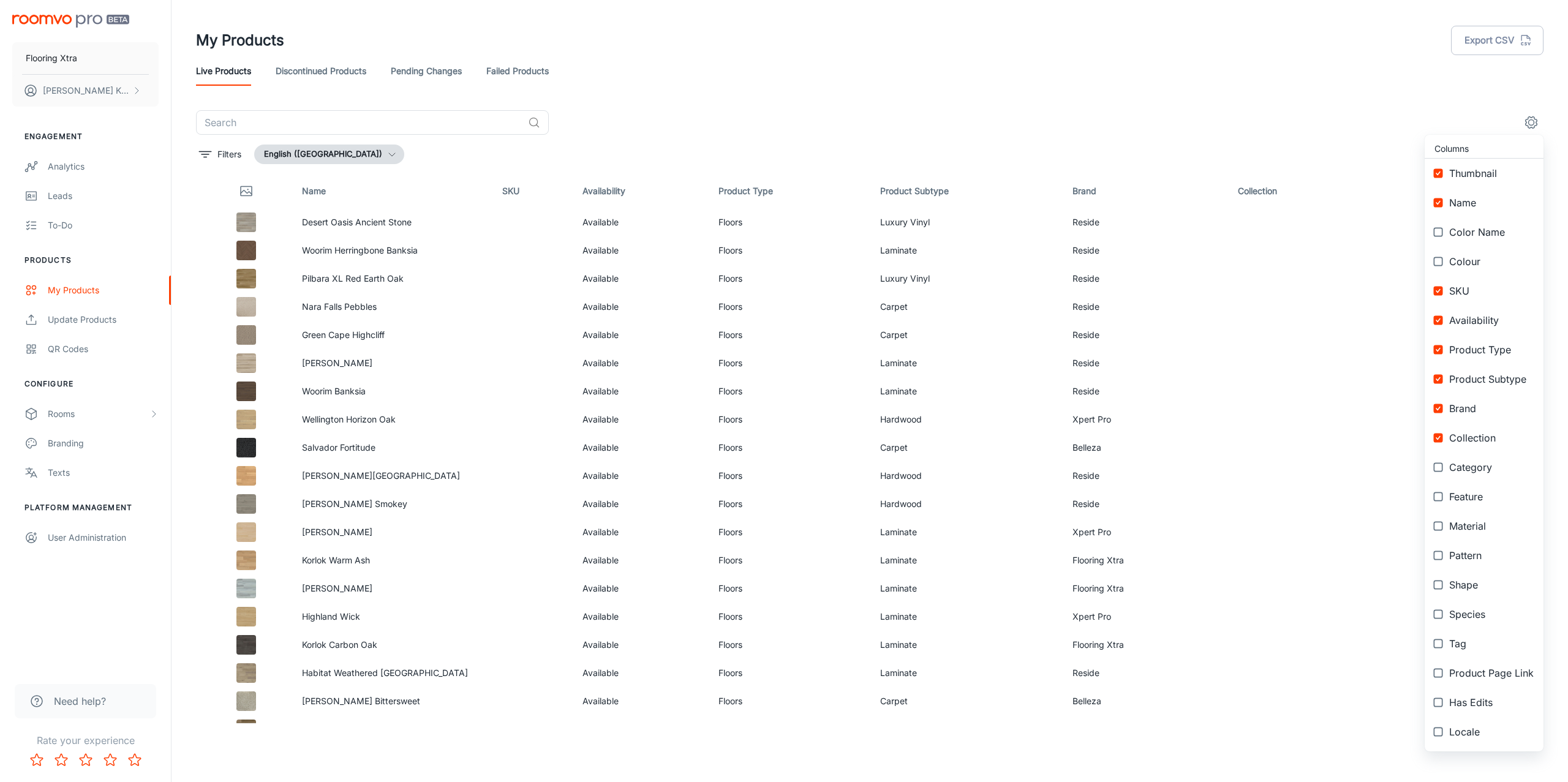
click at [886, 108] on div at bounding box center [784, 391] width 1568 height 782
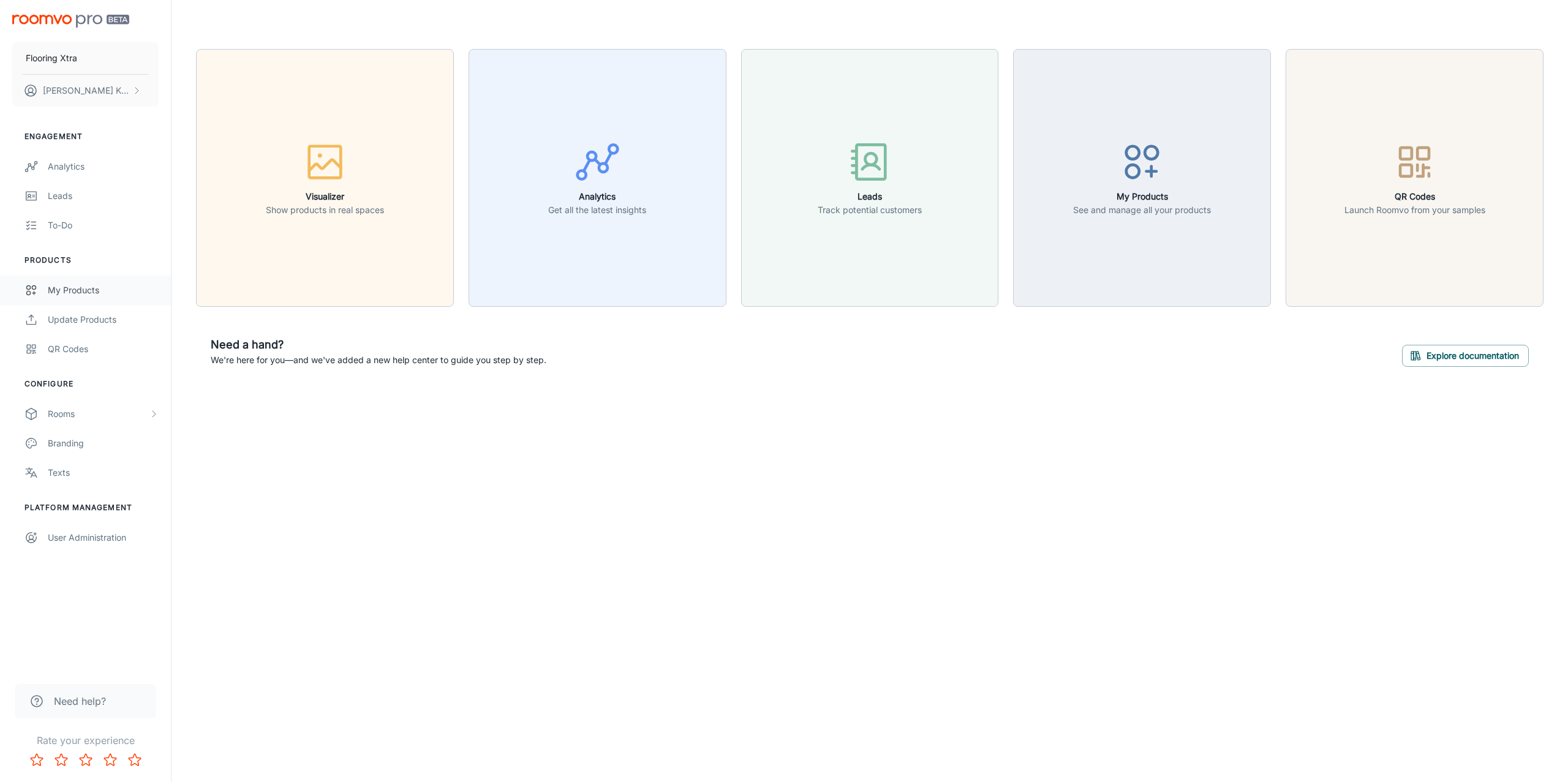
click at [64, 288] on div "My Products" at bounding box center [103, 291] width 111 height 14
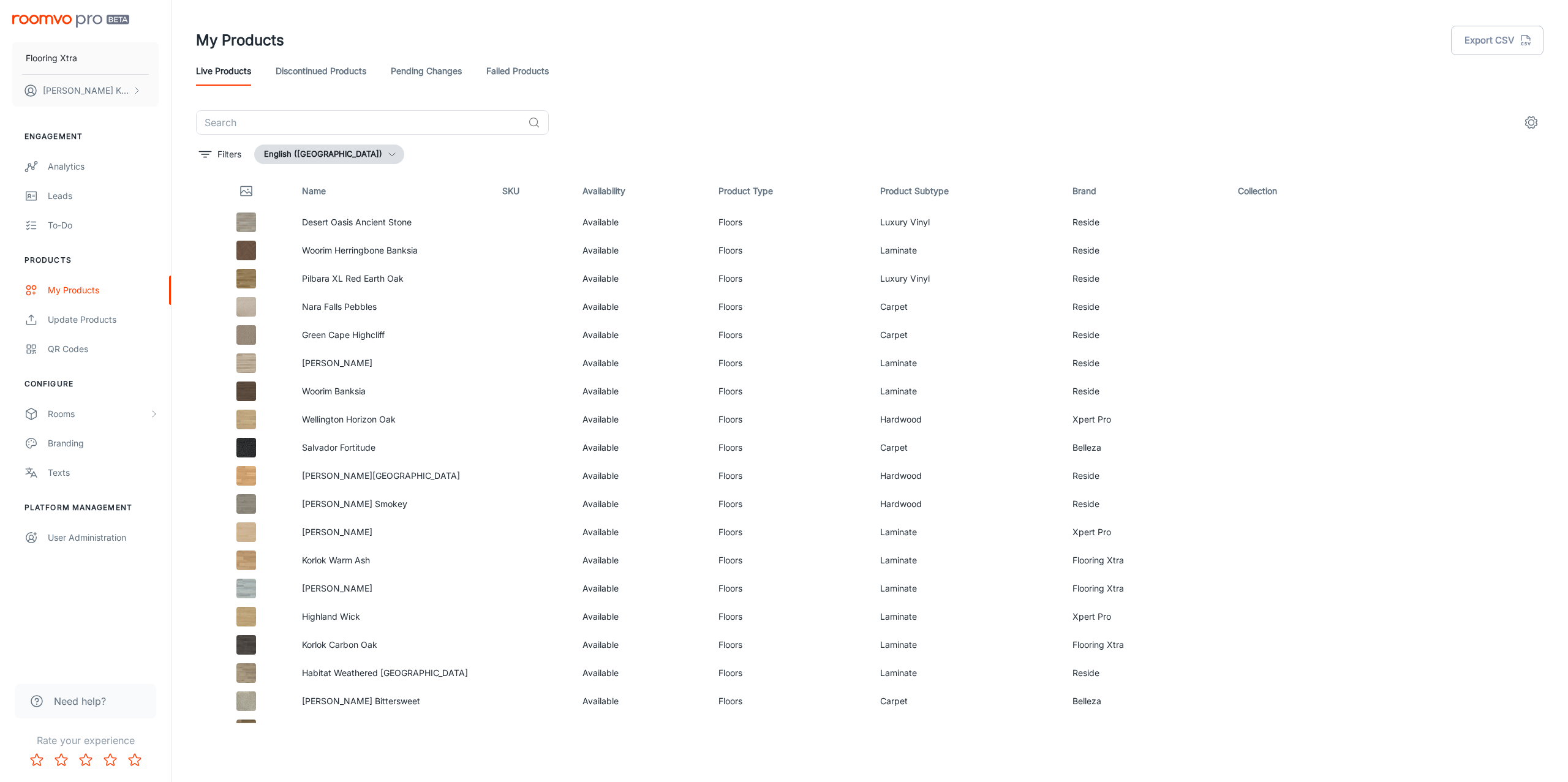
drag, startPoint x: 315, startPoint y: 122, endPoint x: 587, endPoint y: 89, distance: 274.0
click at [315, 122] on input "text" at bounding box center [360, 122] width 327 height 25
click at [266, 123] on input "text" at bounding box center [360, 122] width 327 height 25
paste input "Winter Solstice Talisman"
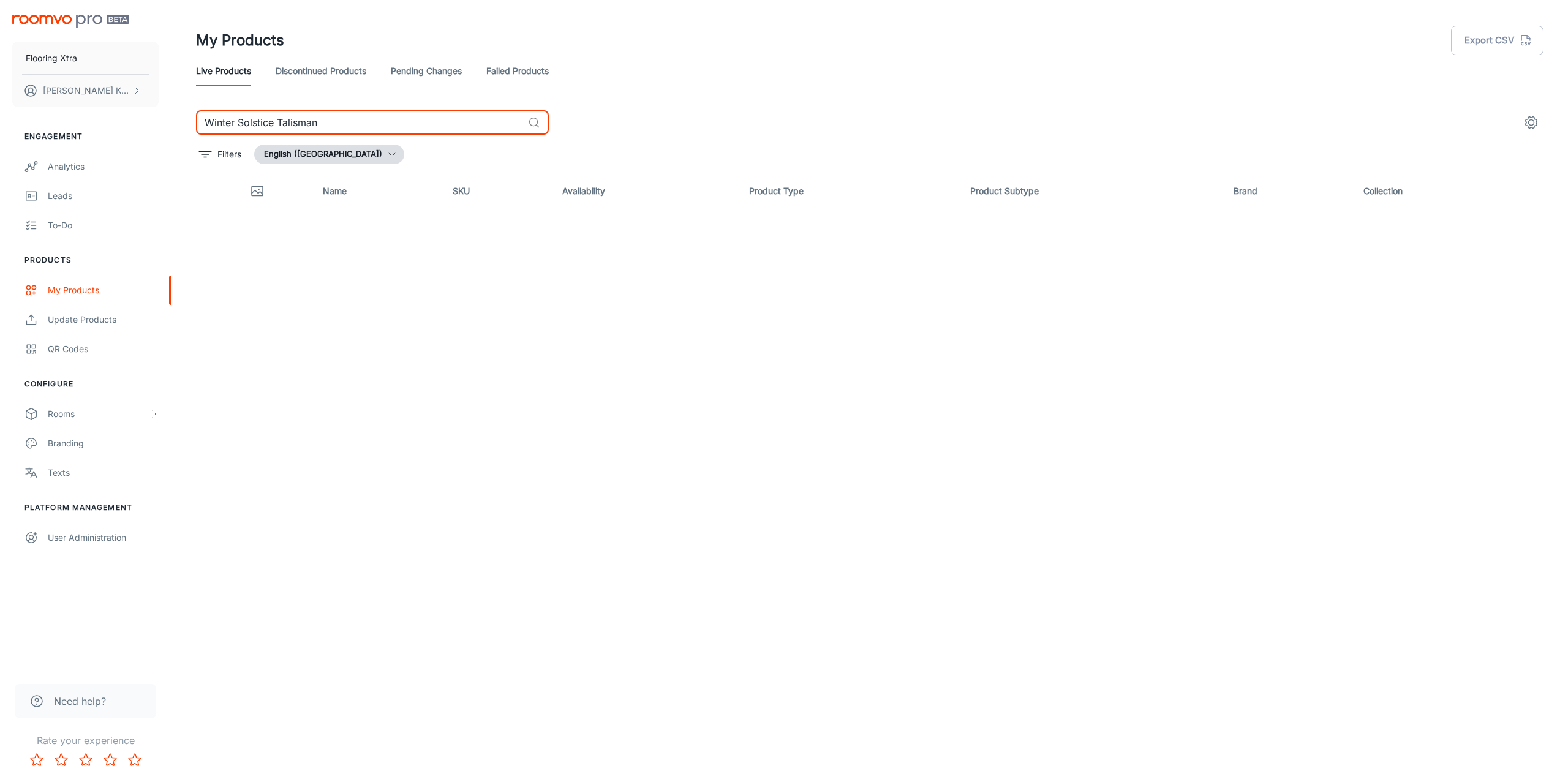
type input "Winter Solstice Talisman"
click at [454, 68] on link "Pending Changes" at bounding box center [426, 70] width 71 height 29
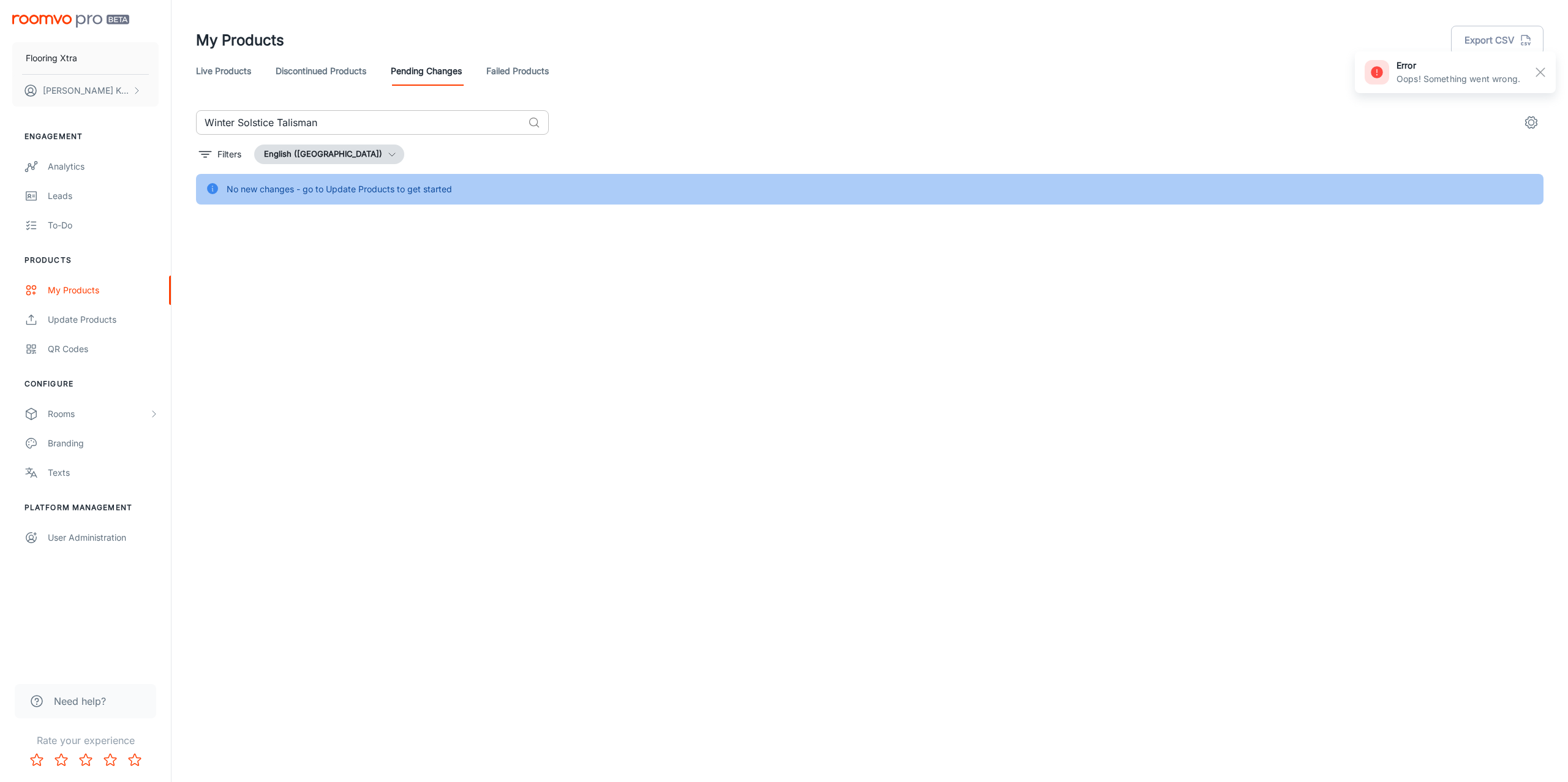
click at [360, 120] on input "Winter Solstice Talisman" at bounding box center [360, 122] width 327 height 25
paste input "text"
click at [287, 120] on input "Winter Solstice Talisman" at bounding box center [360, 122] width 327 height 25
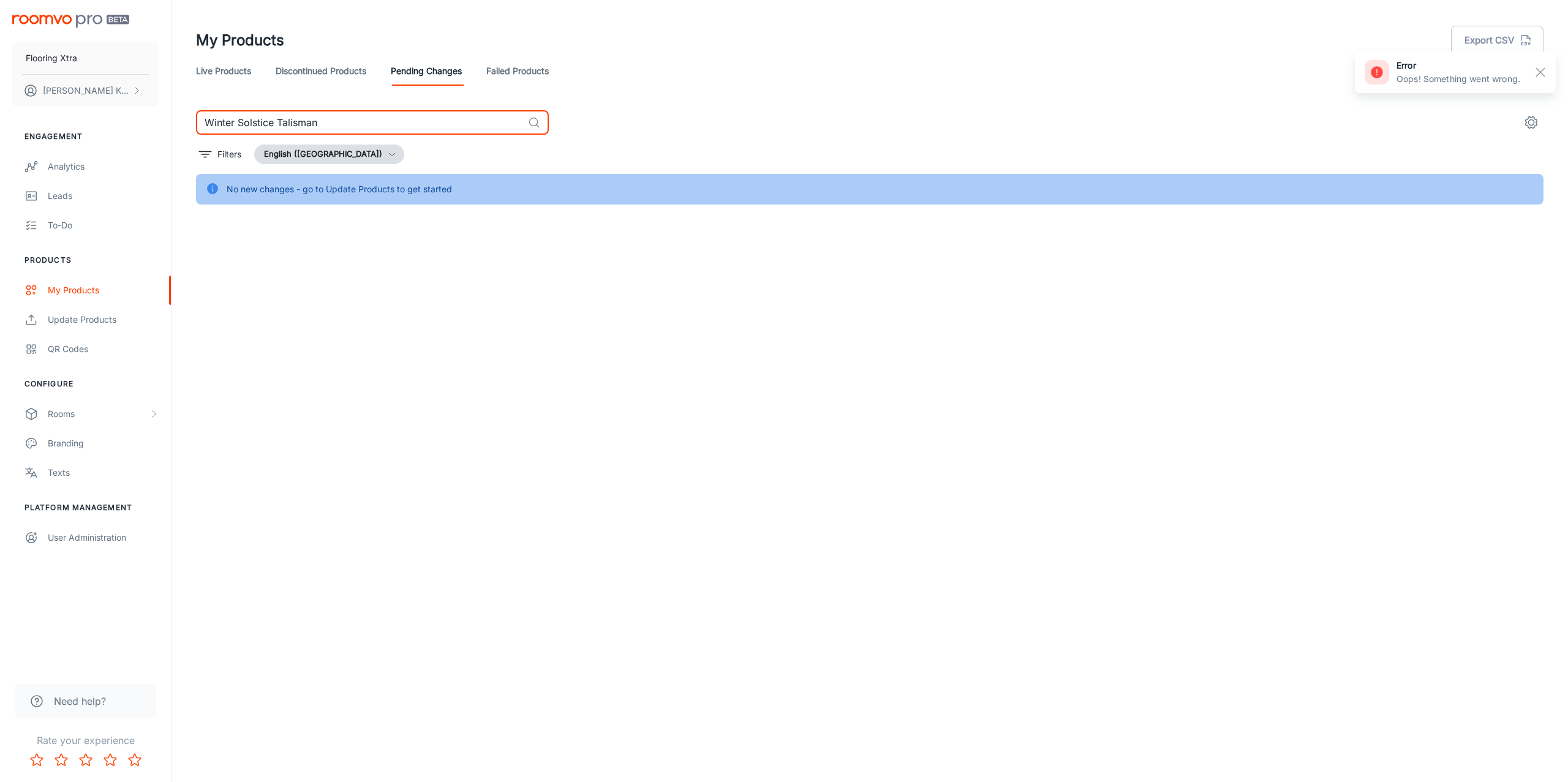
click at [287, 120] on input "Winter Solstice Talisman" at bounding box center [360, 122] width 327 height 25
type input "Winter Solstice"
click at [543, 66] on link "Failed Products" at bounding box center [517, 70] width 62 height 29
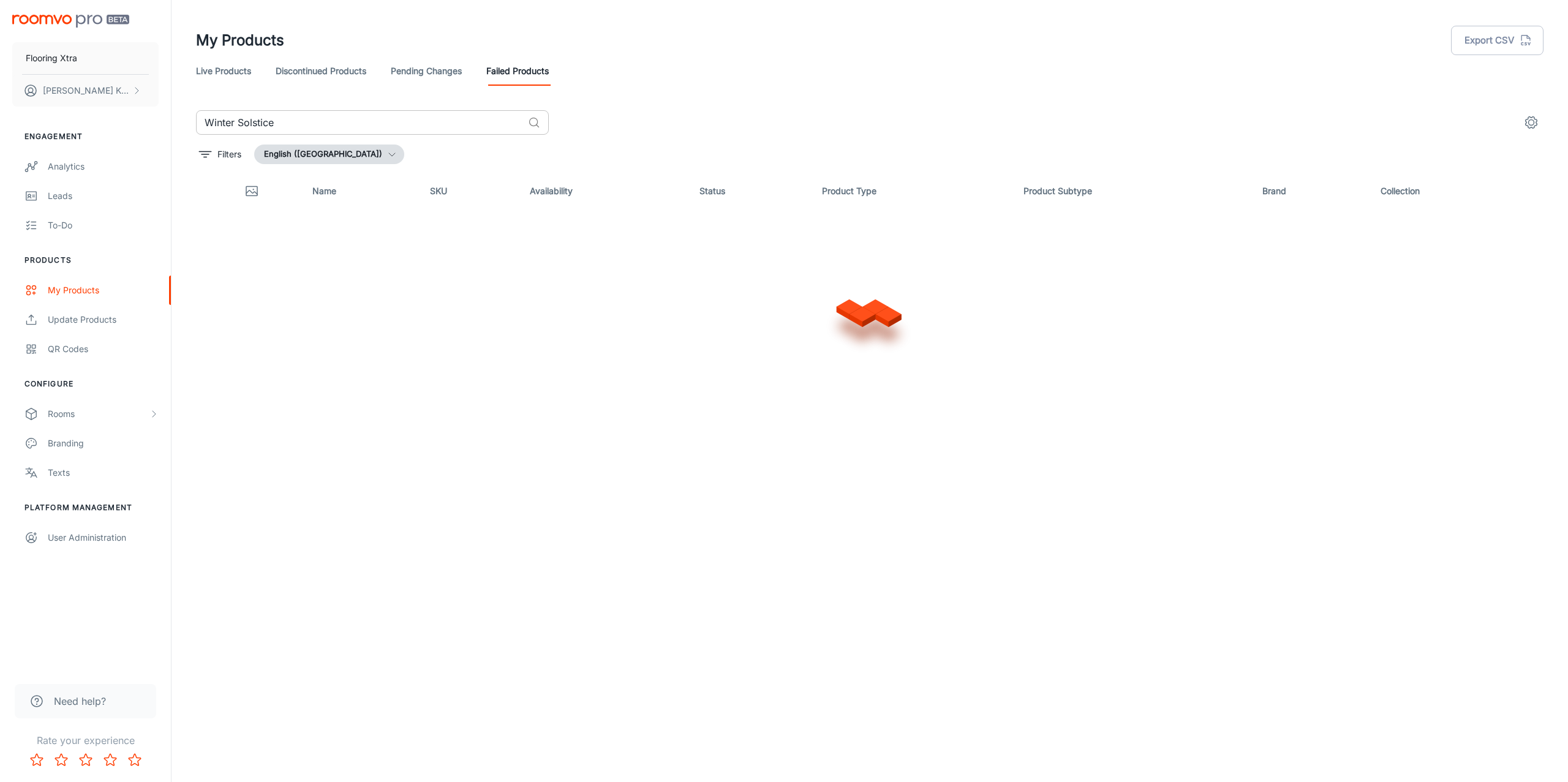
click at [428, 126] on input "Winter Solstice" at bounding box center [360, 122] width 327 height 25
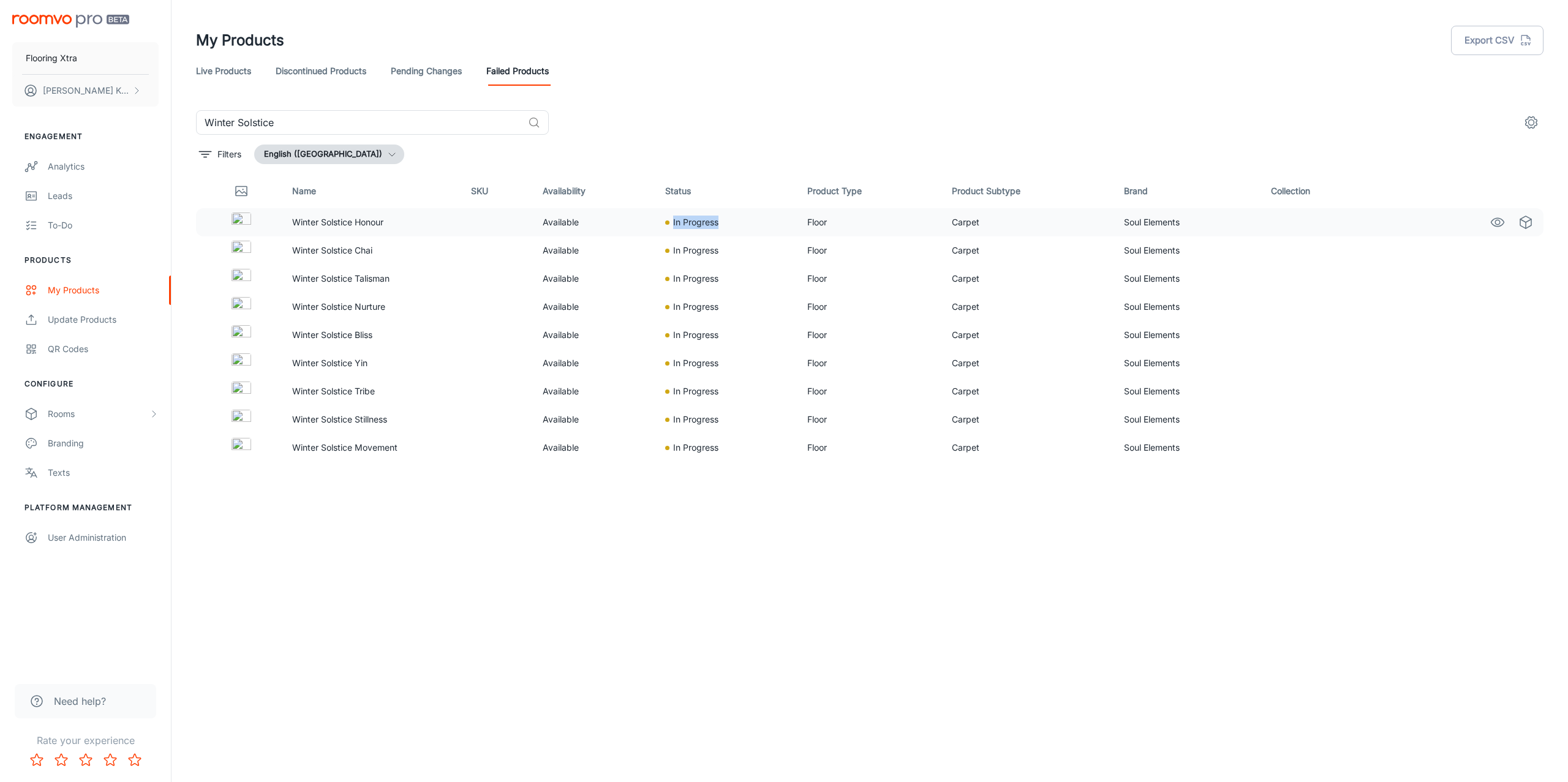
drag, startPoint x: 663, startPoint y: 219, endPoint x: 731, endPoint y: 225, distance: 68.3
click at [731, 225] on td "In Progress" at bounding box center [727, 222] width 142 height 28
drag, startPoint x: 686, startPoint y: 248, endPoint x: 1032, endPoint y: 37, distance: 405.3
click at [779, 247] on td "In Progress" at bounding box center [727, 250] width 142 height 28
click at [440, 125] on input "Winter Solstice" at bounding box center [360, 122] width 327 height 25
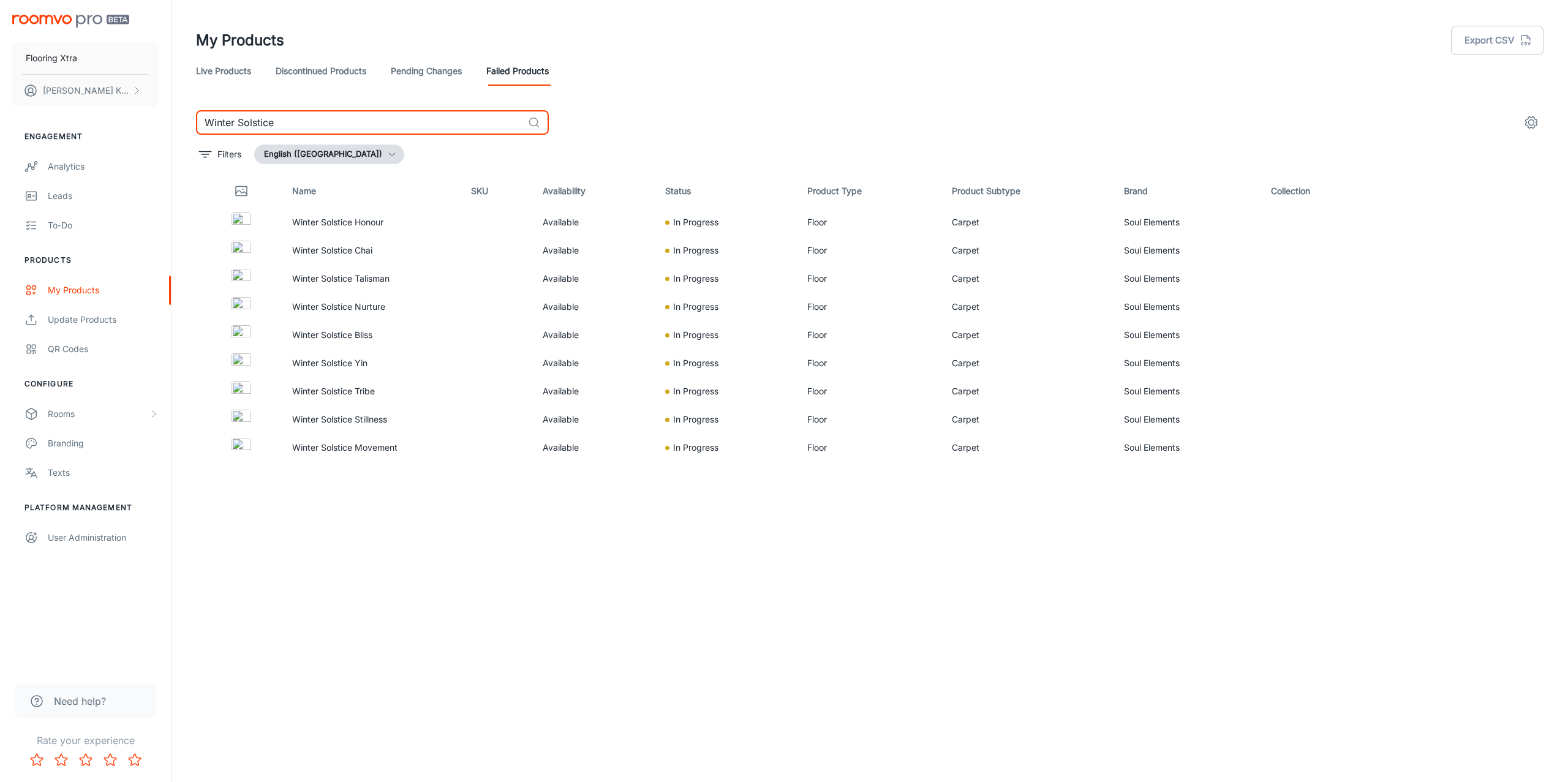
click at [440, 125] on input "Winter Solstice" at bounding box center [360, 122] width 327 height 25
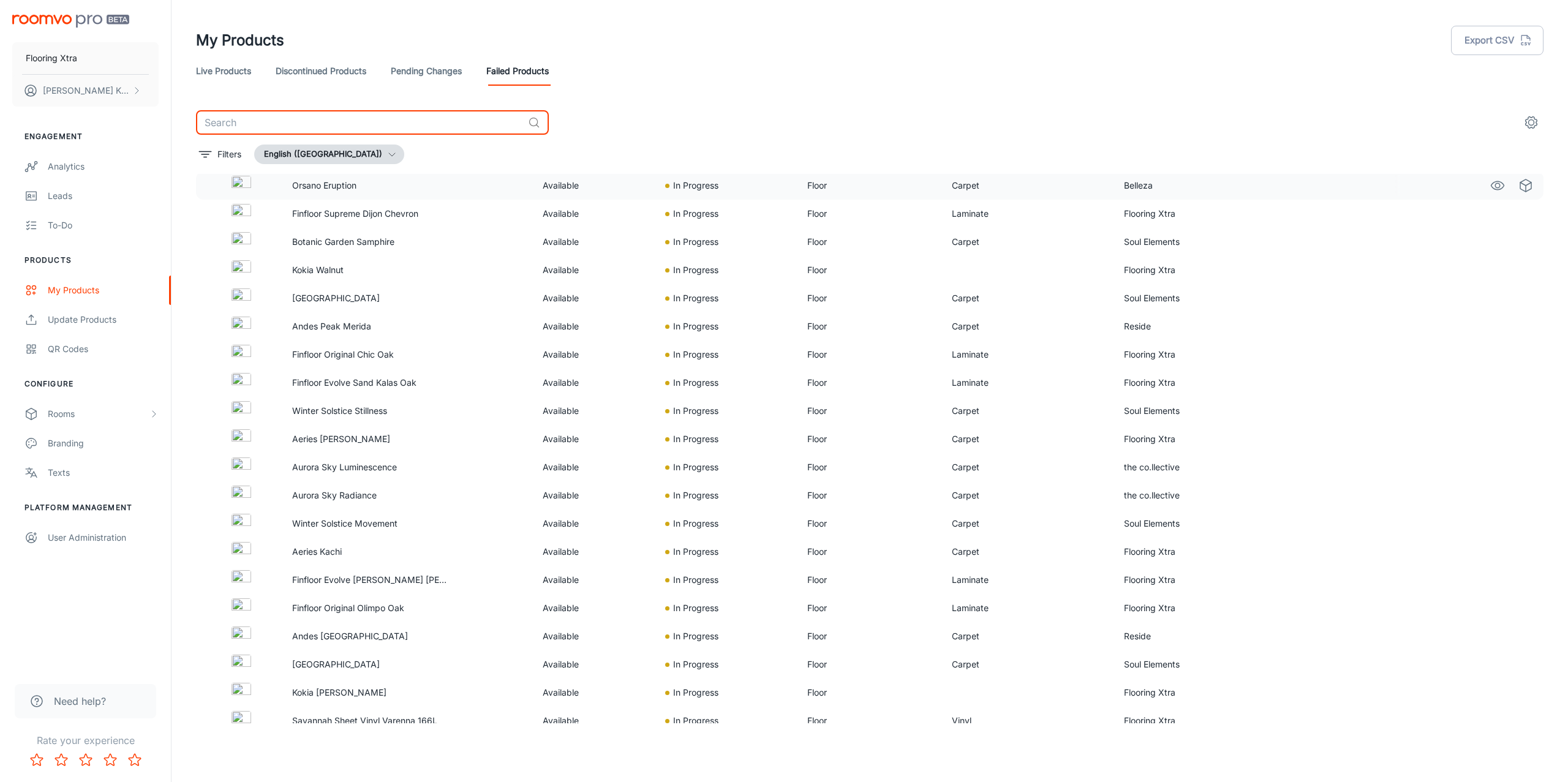
scroll to position [1994, 0]
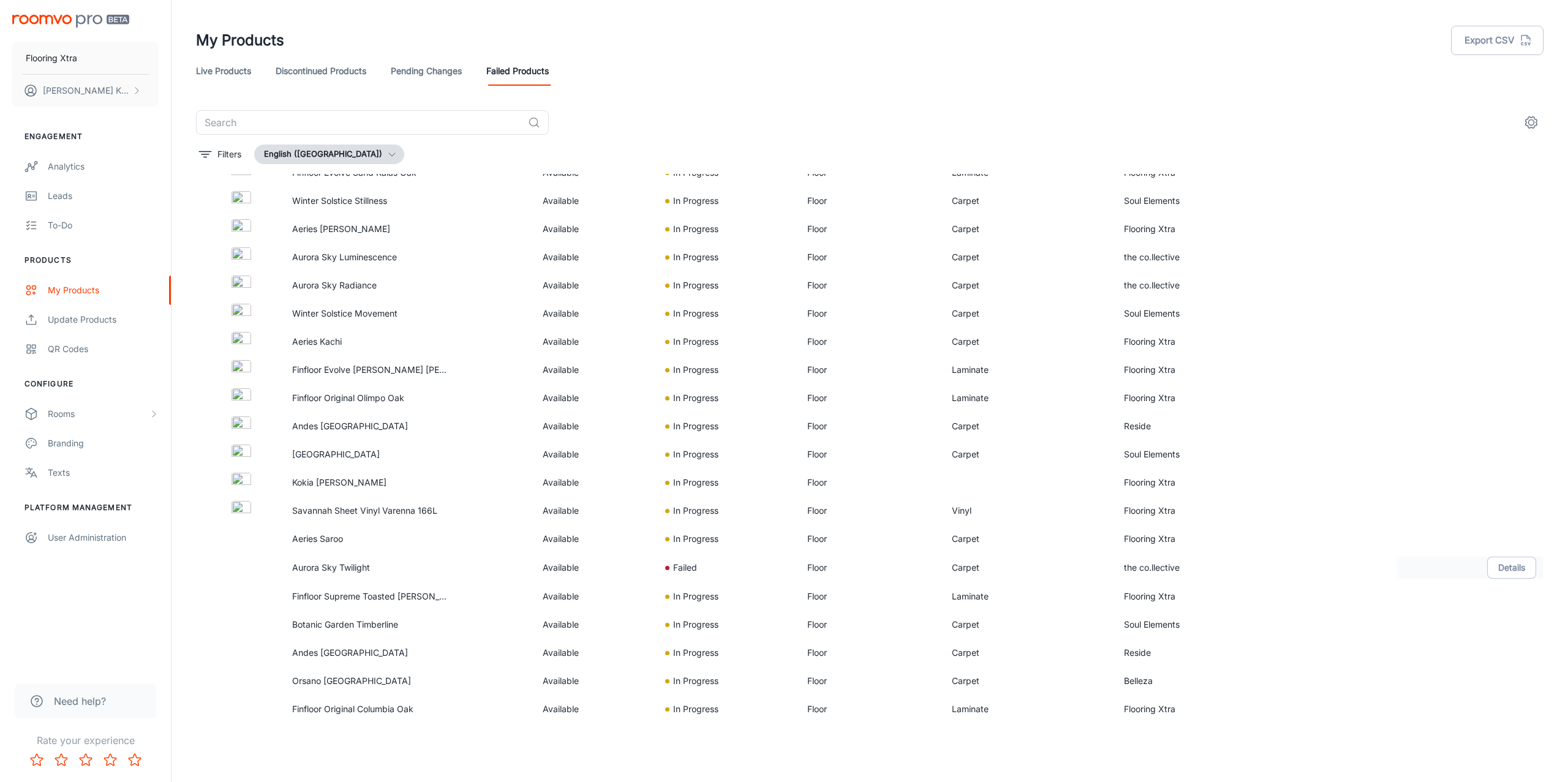
click at [354, 571] on p "Aurora Sky Twilight" at bounding box center [372, 568] width 160 height 14
drag, startPoint x: 354, startPoint y: 571, endPoint x: 420, endPoint y: 581, distance: 66.8
click at [354, 571] on p "Aurora Sky Twilight" at bounding box center [372, 568] width 160 height 14
copy p "Aurora Sky Twilight"
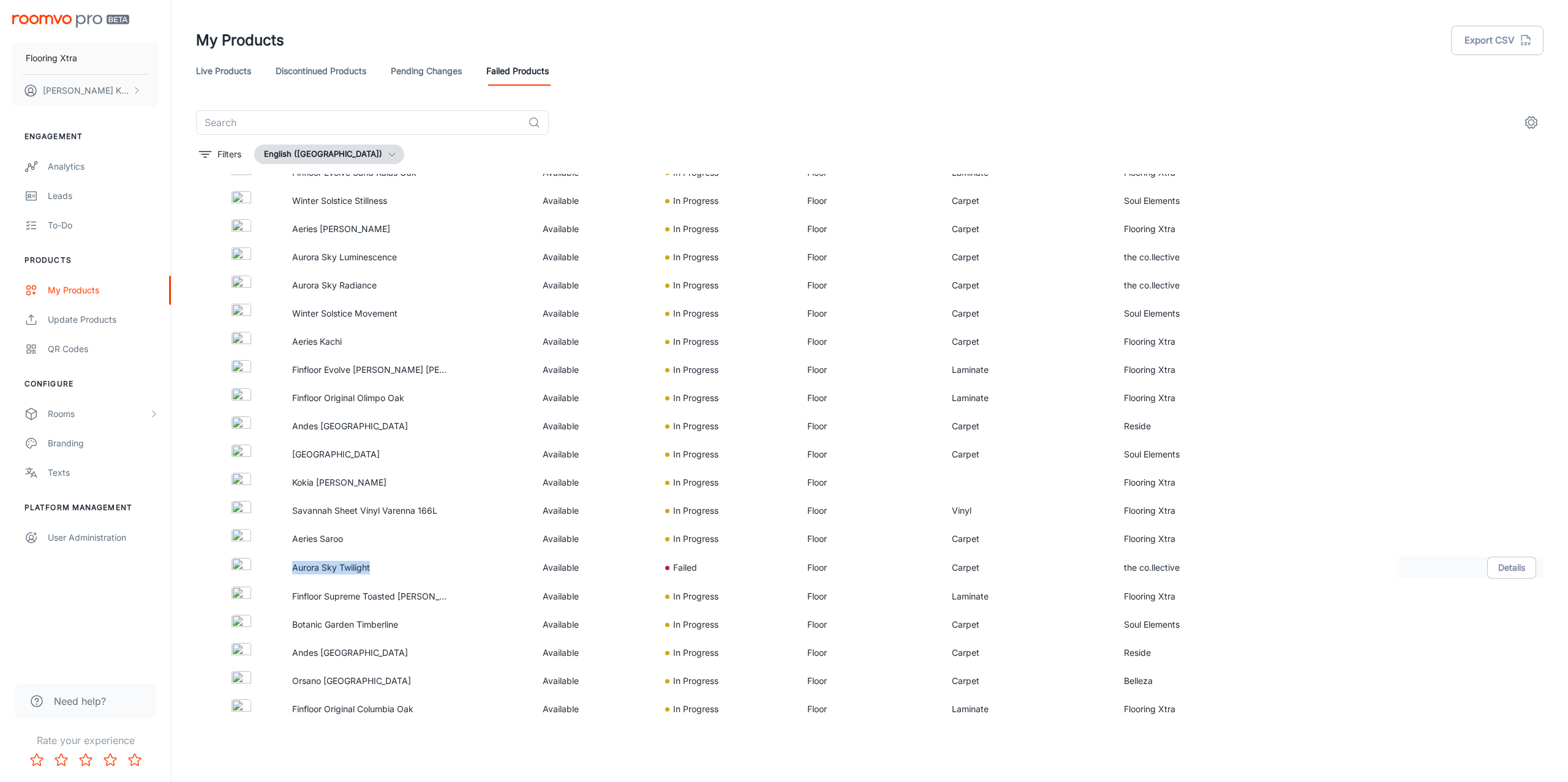
click at [356, 572] on p "Aurora Sky Twilight" at bounding box center [372, 568] width 160 height 14
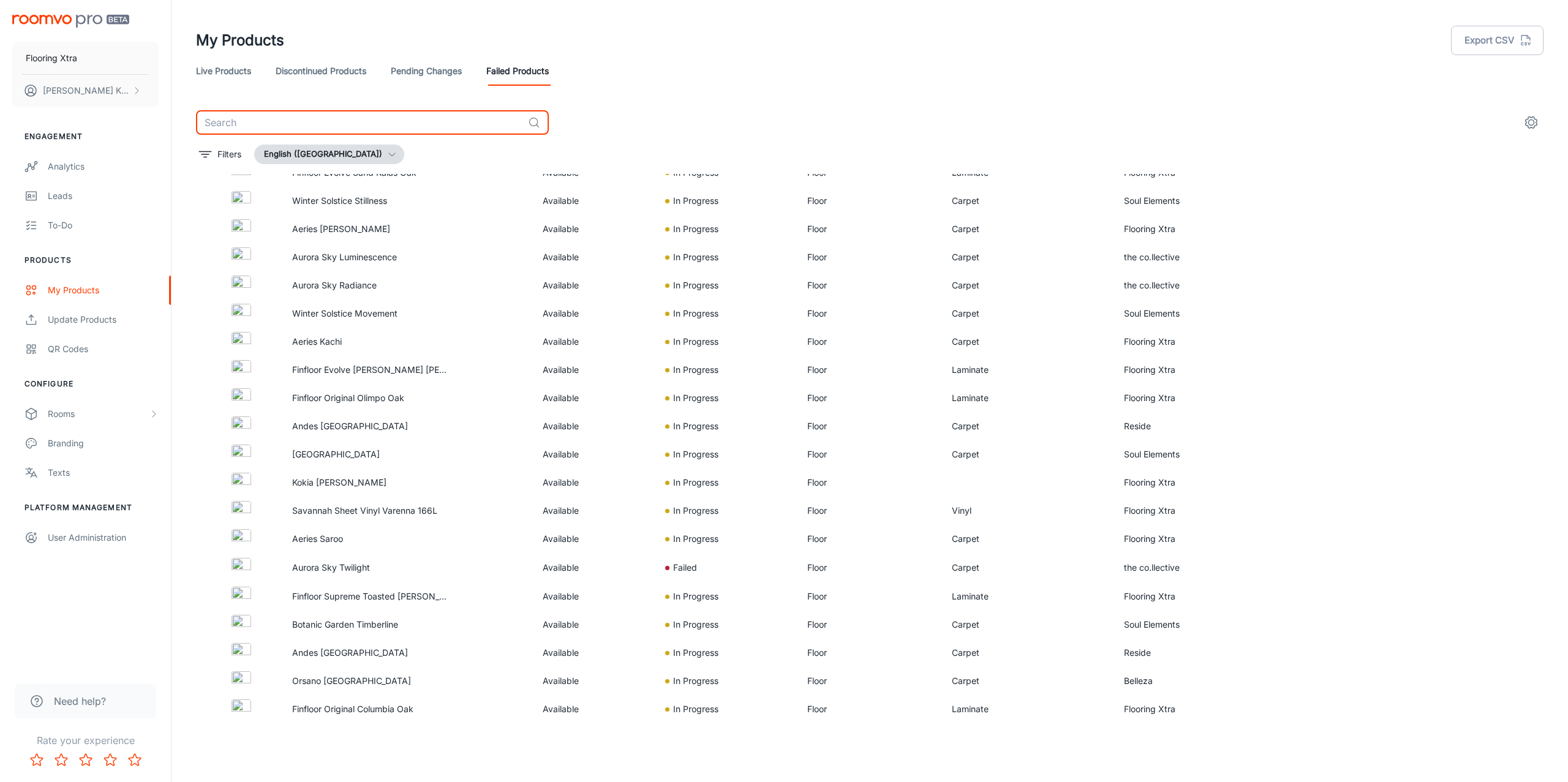
click at [400, 118] on input "text" at bounding box center [360, 122] width 327 height 25
paste input "Habitat Weathered Wind Oak"
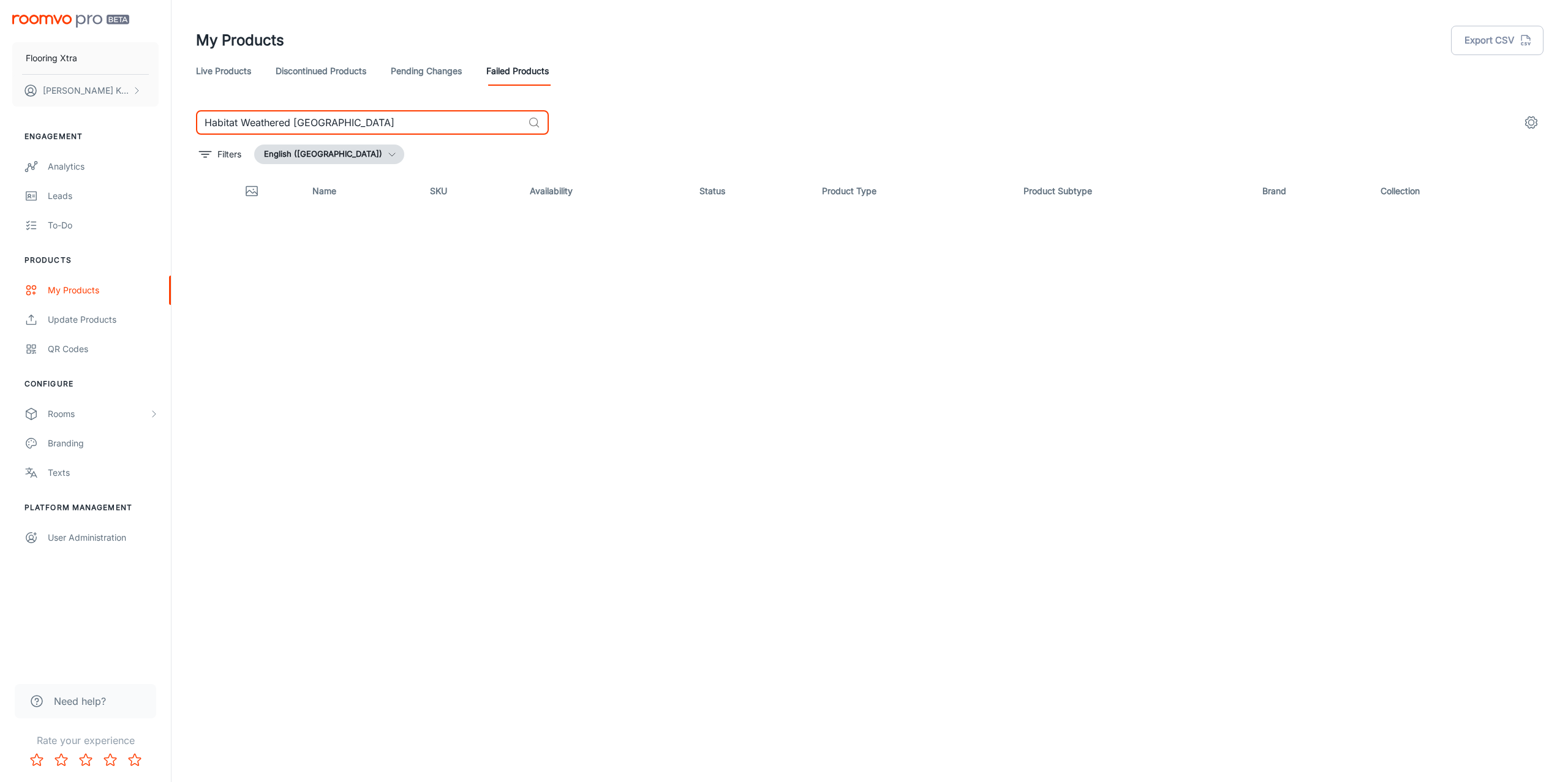
type input "Habitat Weathered Wind Oak"
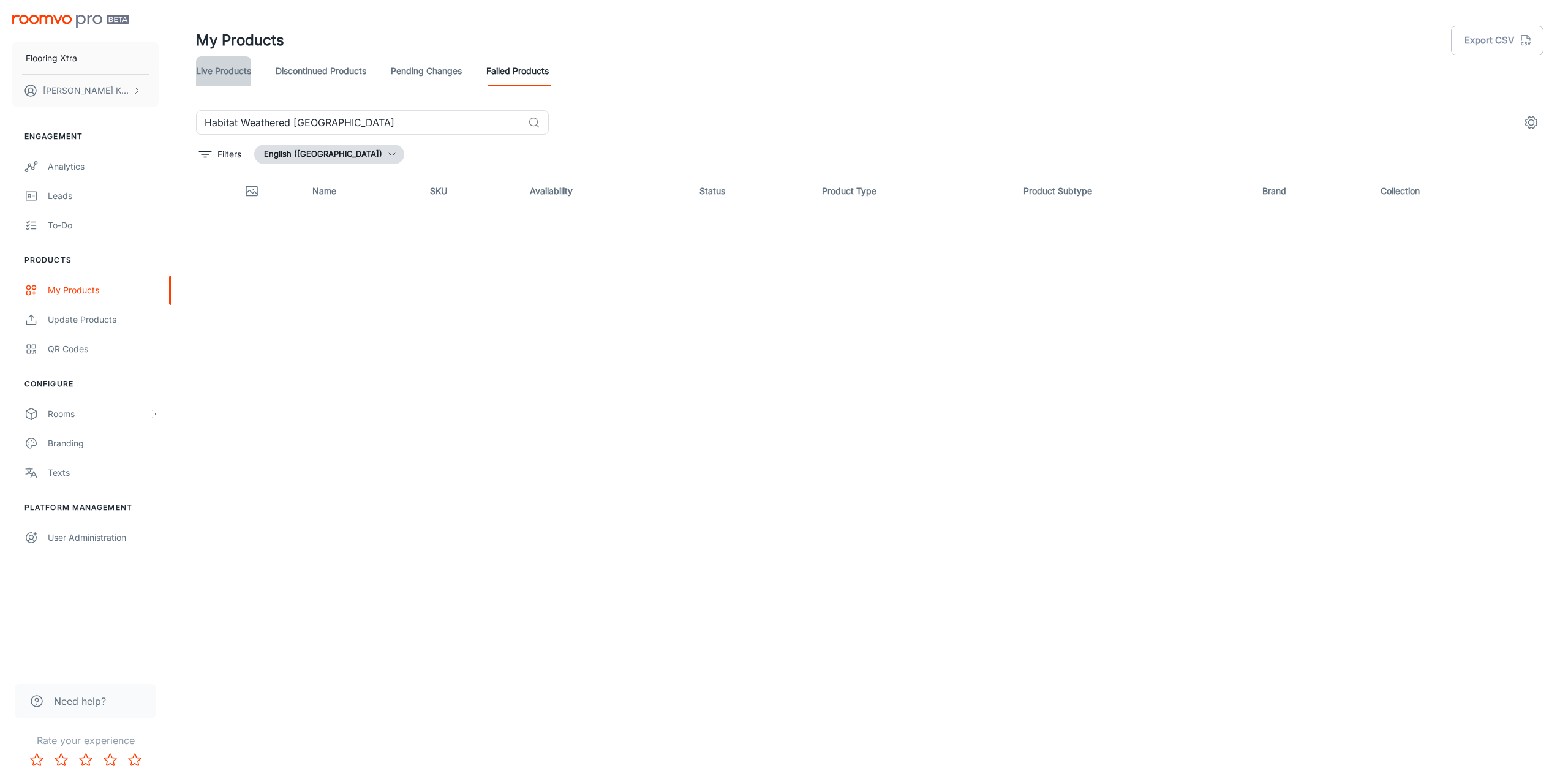
drag, startPoint x: 207, startPoint y: 81, endPoint x: 225, endPoint y: 72, distance: 20.1
click at [207, 81] on link "Live Products" at bounding box center [224, 70] width 55 height 29
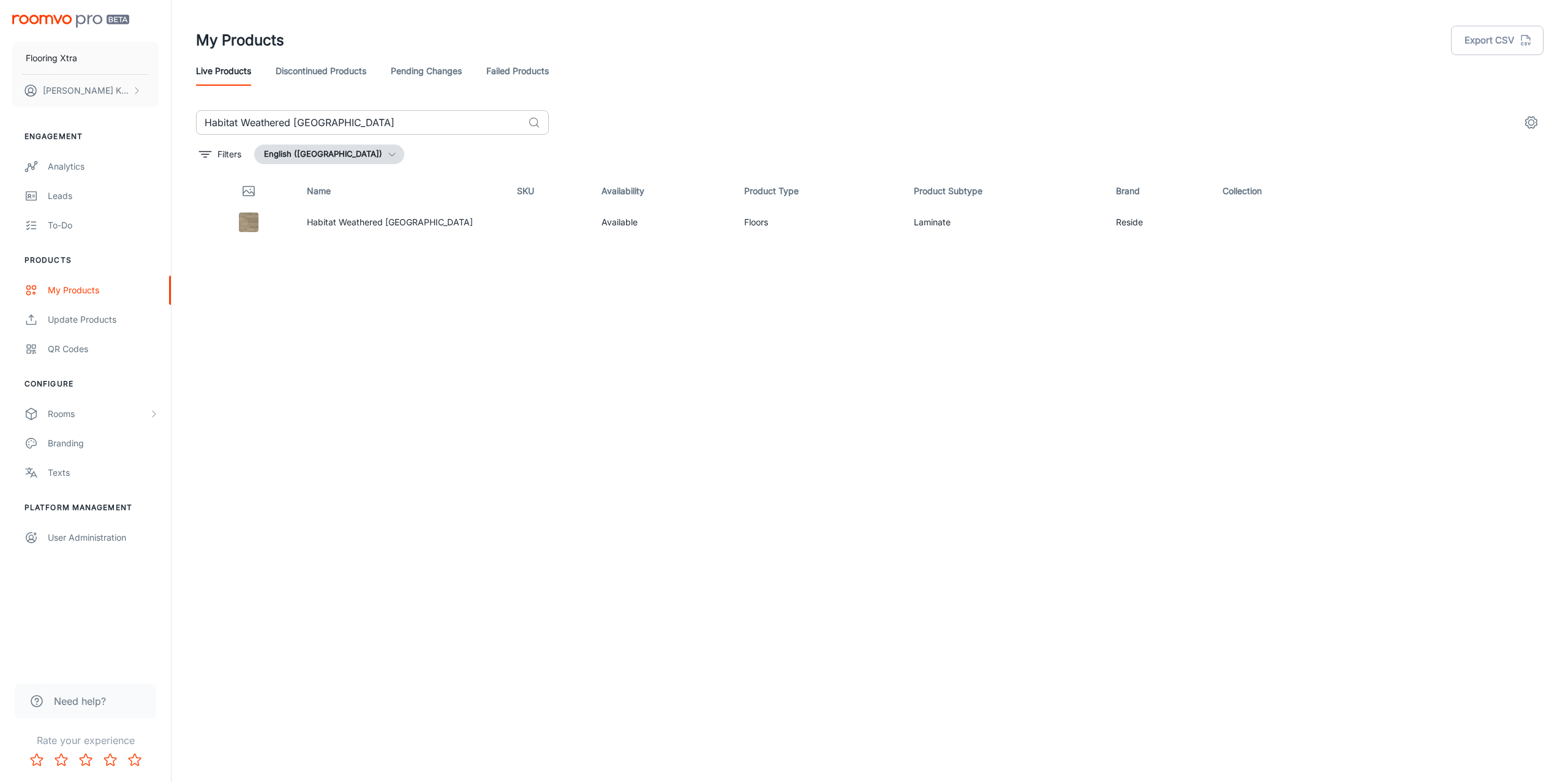
click at [374, 116] on input "Habitat Weathered Wind Oak" at bounding box center [360, 122] width 327 height 25
click at [373, 116] on input "Habitat Weathered Wind Oak" at bounding box center [360, 122] width 327 height 25
paste input "Terrace Manila"
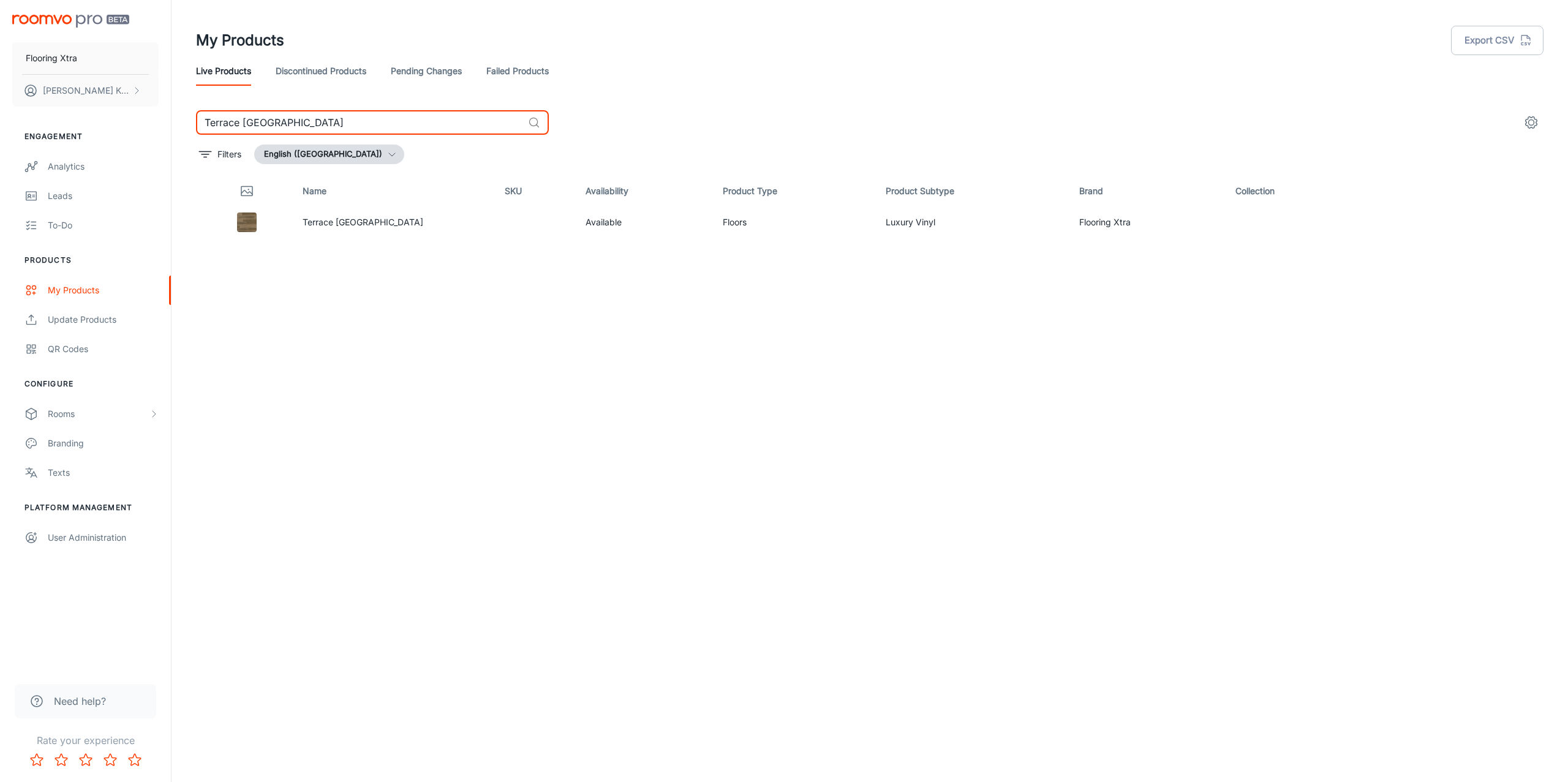
click at [339, 126] on input "Terrace Manila" at bounding box center [360, 122] width 327 height 25
paste input "Esperance Bay River"
type input "Esperance Bay River"
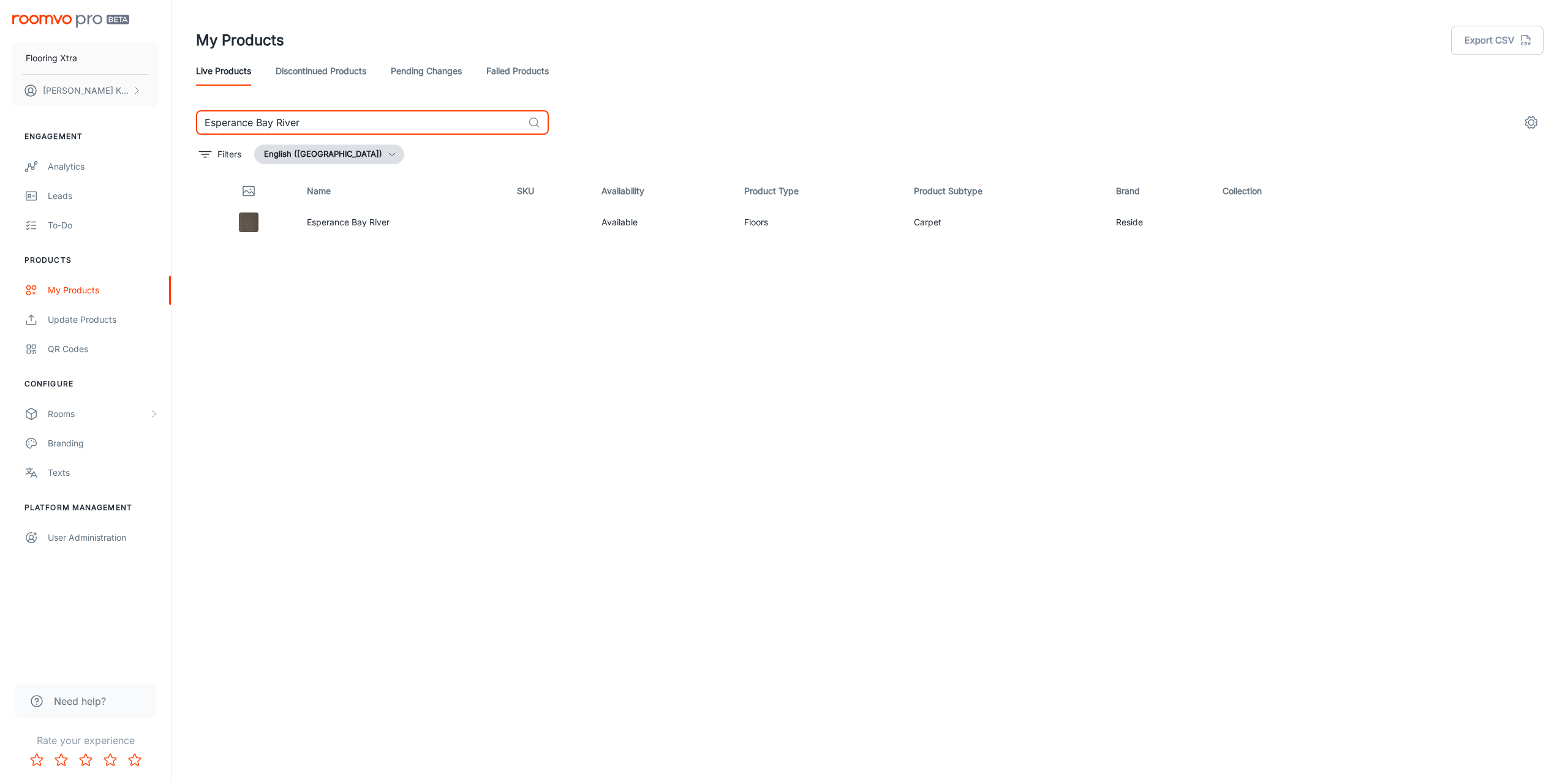
click at [439, 74] on link "Pending Changes" at bounding box center [426, 70] width 71 height 29
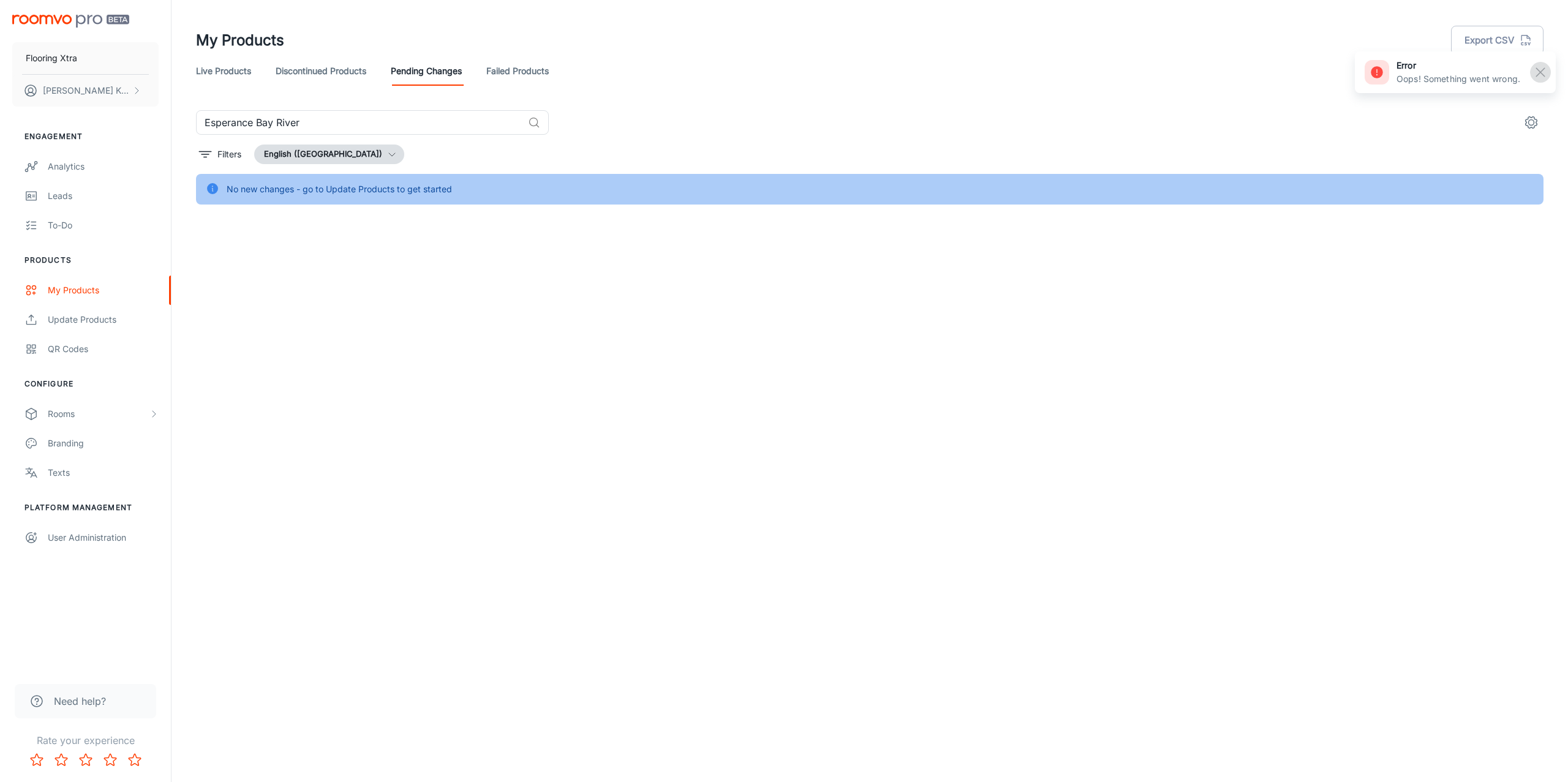
click at [1545, 70] on rect "button" at bounding box center [1540, 72] width 14 height 14
click at [842, 546] on div "Flooring Xtra Kanika Khurana Engagement Analytics Leads To-do Products My Produ…" at bounding box center [784, 391] width 1568 height 782
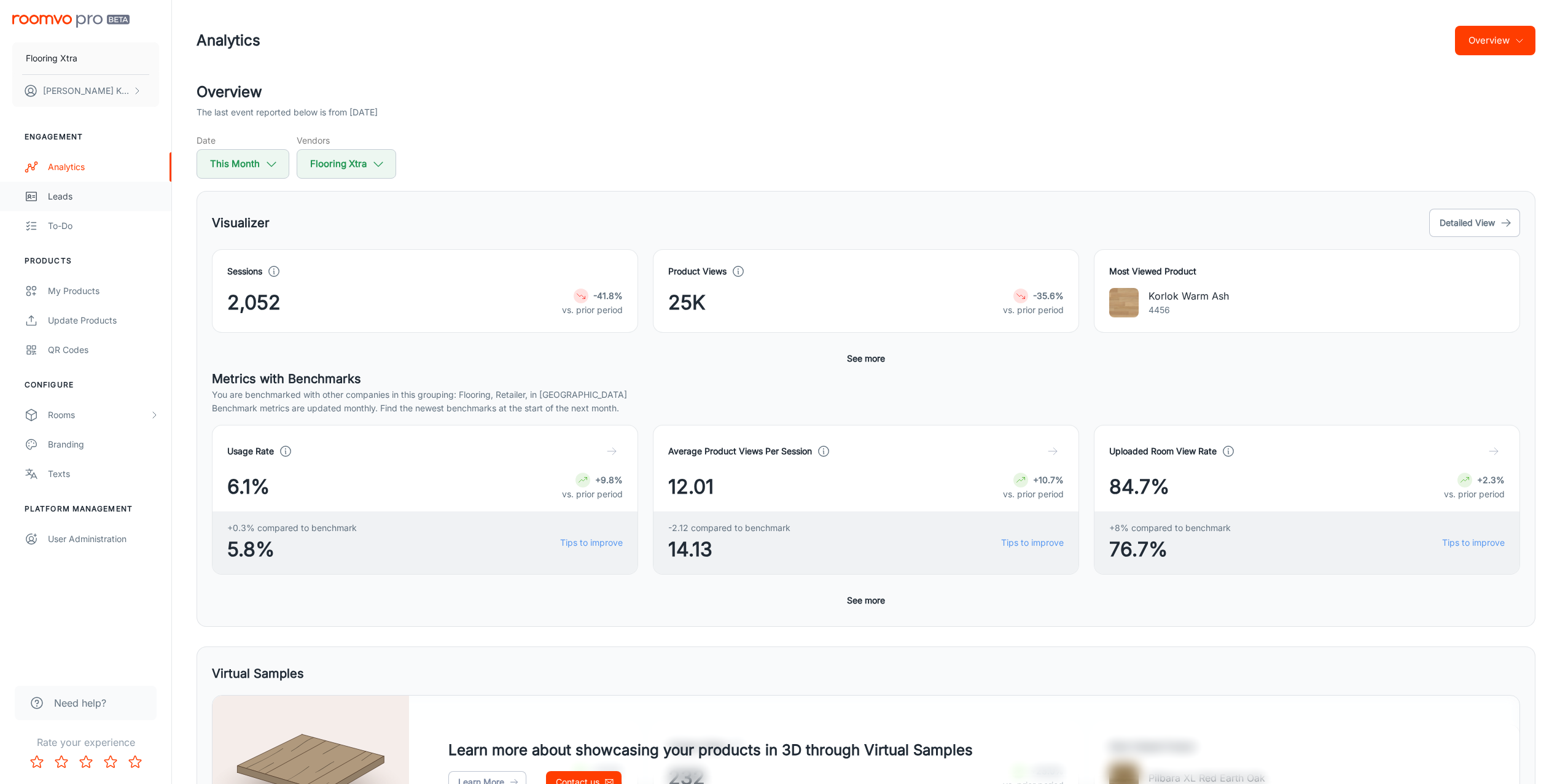
click at [80, 193] on div "Leads" at bounding box center [104, 197] width 111 height 14
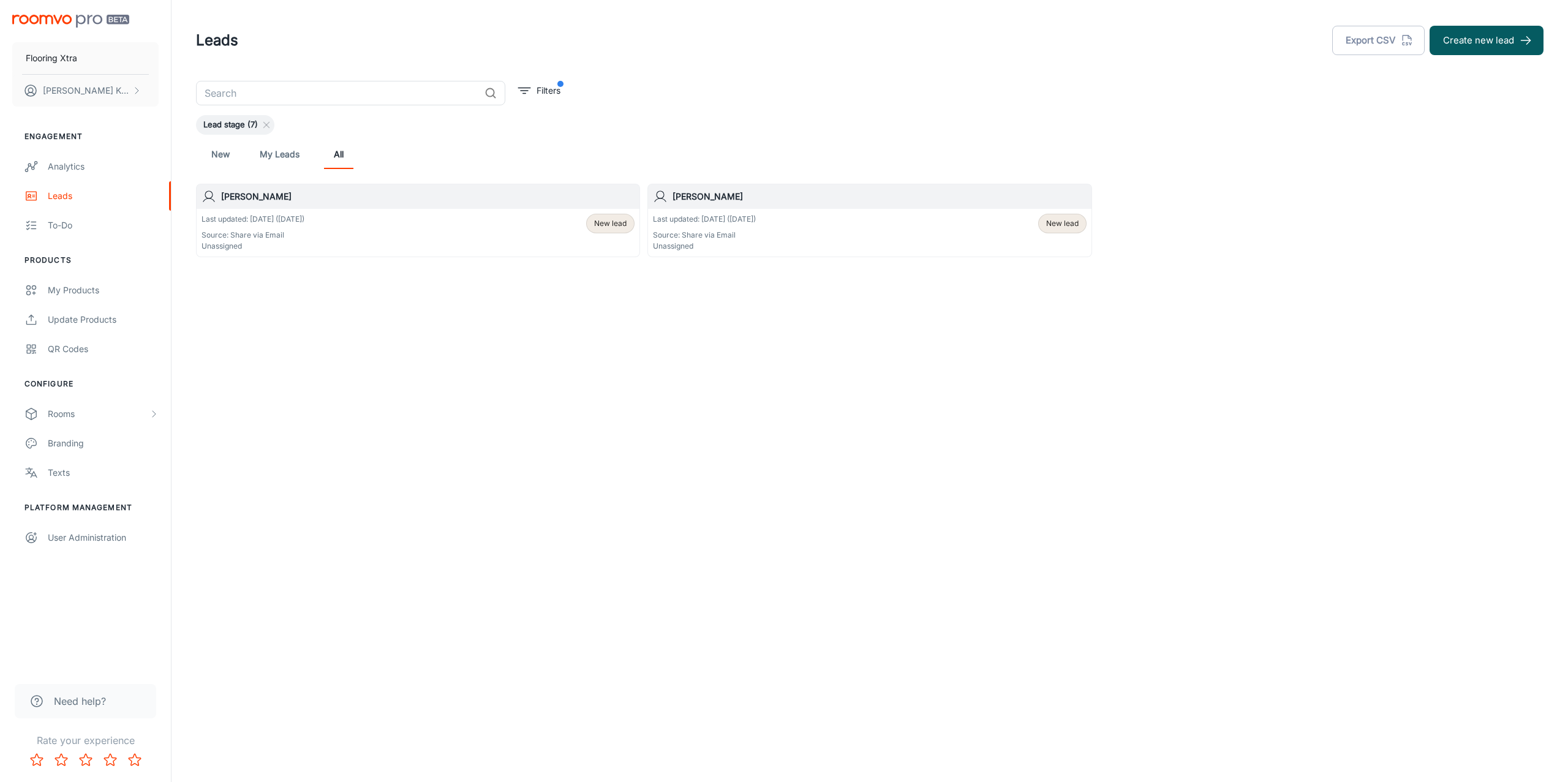
click at [543, 205] on div "[PERSON_NAME]" at bounding box center [417, 196] width 443 height 25
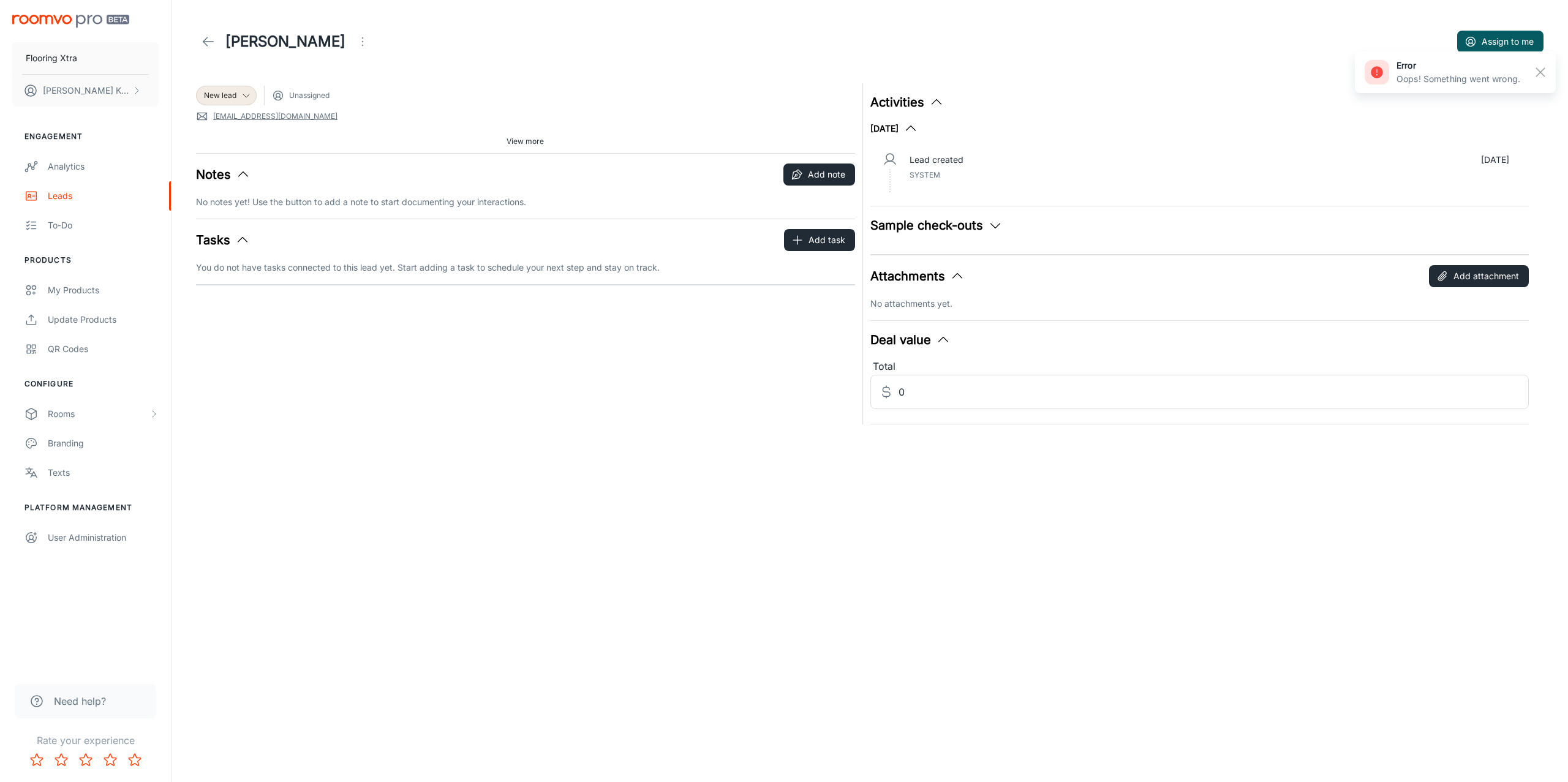
click at [900, 171] on div "Lead created [DATE] System" at bounding box center [1210, 170] width 620 height 43
click at [355, 38] on icon "Open menu" at bounding box center [362, 41] width 14 height 14
click at [412, 68] on span "Change lead info" at bounding box center [403, 69] width 79 height 14
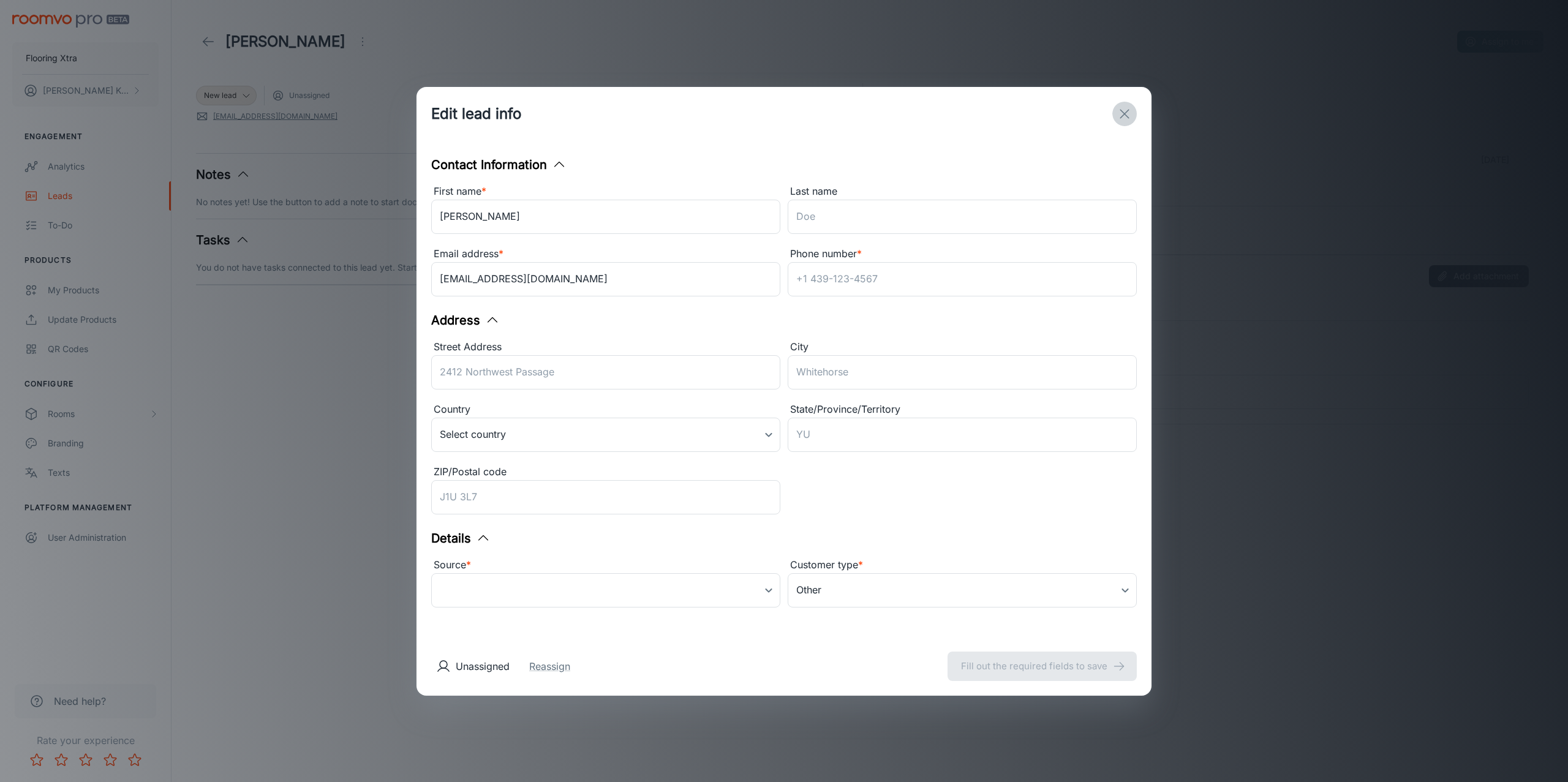
click at [1117, 114] on icon "exit" at bounding box center [1124, 114] width 14 height 14
